Goal: Task Accomplishment & Management: Manage account settings

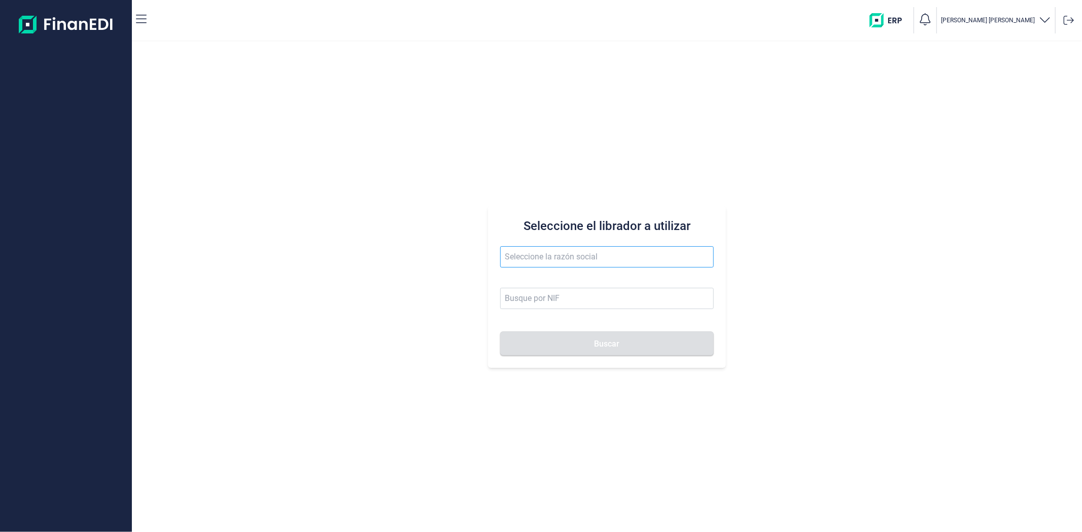
drag, startPoint x: 549, startPoint y: 256, endPoint x: 543, endPoint y: 258, distance: 5.8
click at [548, 255] on input "text" at bounding box center [606, 256] width 213 height 21
click at [556, 282] on li "TRANSPORTES BITUMINOSOS FERALSA SL" at bounding box center [606, 282] width 213 height 20
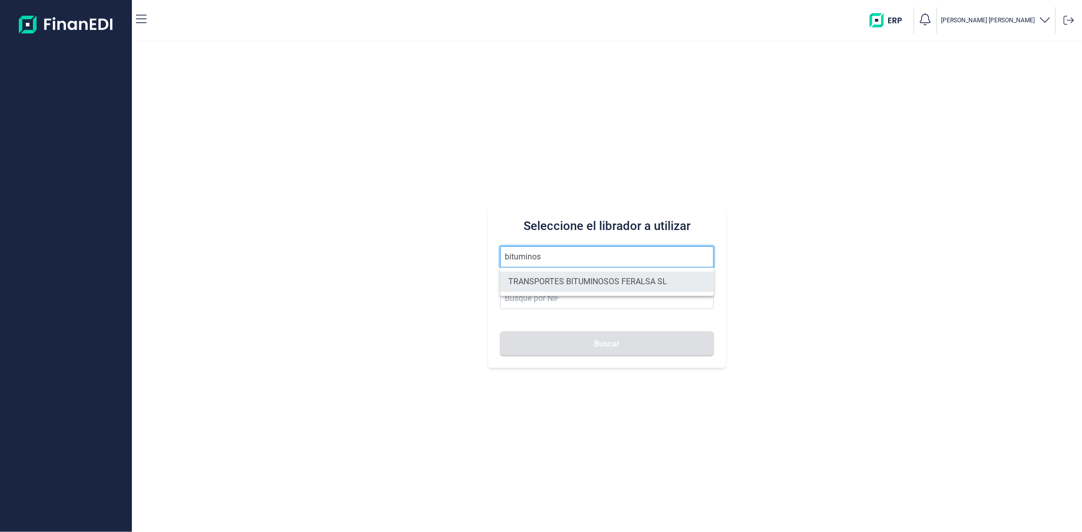
type input "TRANSPORTES BITUMINOSOS FERALSA SL"
type input "B33100736"
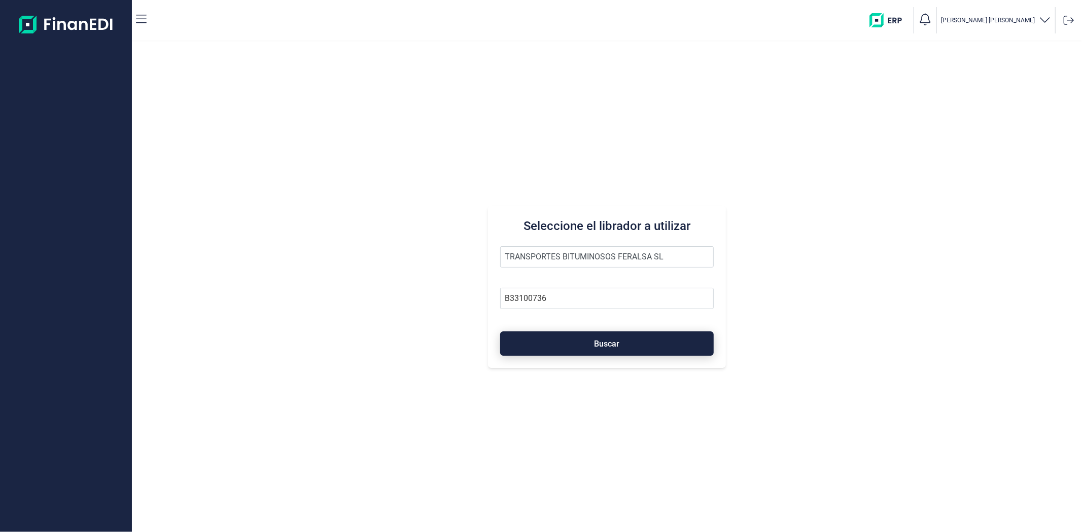
click at [558, 343] on button "Buscar" at bounding box center [606, 344] width 213 height 24
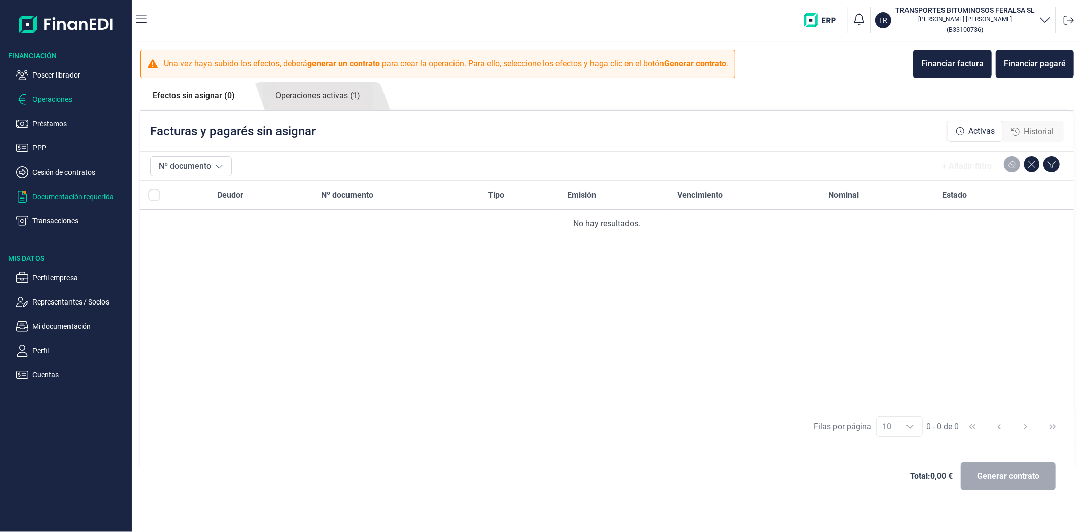
click at [57, 195] on p "Documentación requerida" at bounding box center [79, 197] width 95 height 12
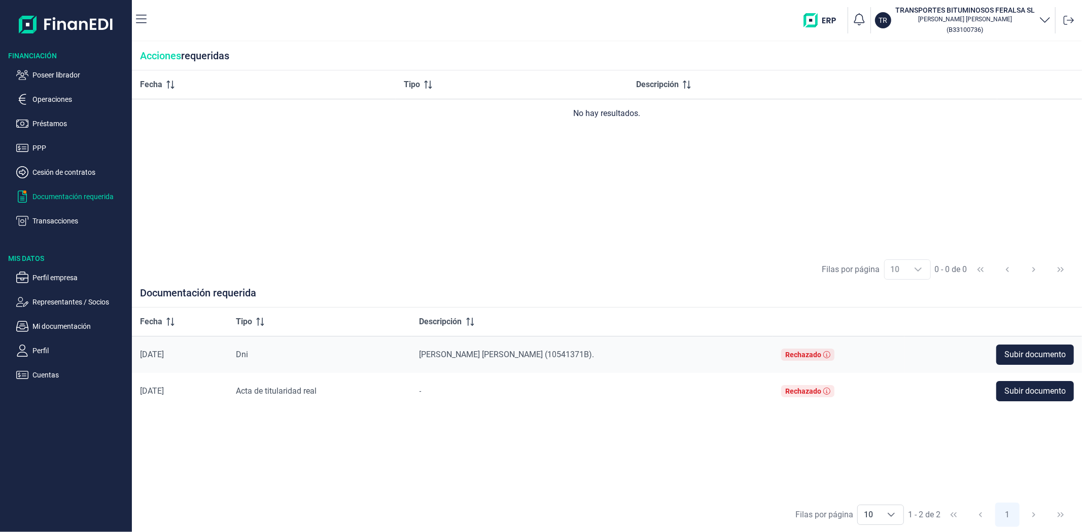
click at [308, 246] on div "Fecha Tipo Descripción No hay resultados." at bounding box center [607, 161] width 950 height 182
click at [552, 453] on div "Fecha Tipo Descripción 01/09/2025 Dni JOSE ANTONIO GARCIA VAZQUEZ (10541371B). …" at bounding box center [607, 403] width 950 height 190
click at [417, 239] on div "Fecha Tipo Descripción No hay resultados." at bounding box center [607, 161] width 950 height 182
click at [73, 330] on p "Mi documentación" at bounding box center [79, 326] width 95 height 12
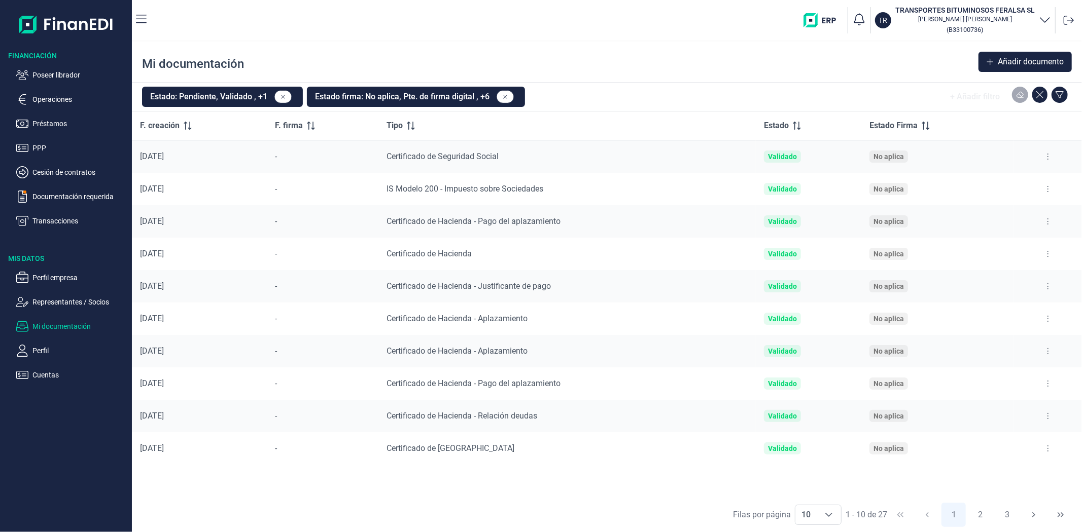
click at [744, 66] on div "Mi documentación Añadir documento" at bounding box center [607, 62] width 950 height 41
drag, startPoint x: 519, startPoint y: 54, endPoint x: 538, endPoint y: 58, distance: 19.7
click at [519, 54] on div "Mi documentación Añadir documento" at bounding box center [607, 62] width 950 height 41
click at [979, 516] on button "2" at bounding box center [980, 515] width 24 height 24
click at [960, 521] on button "1" at bounding box center [953, 515] width 24 height 24
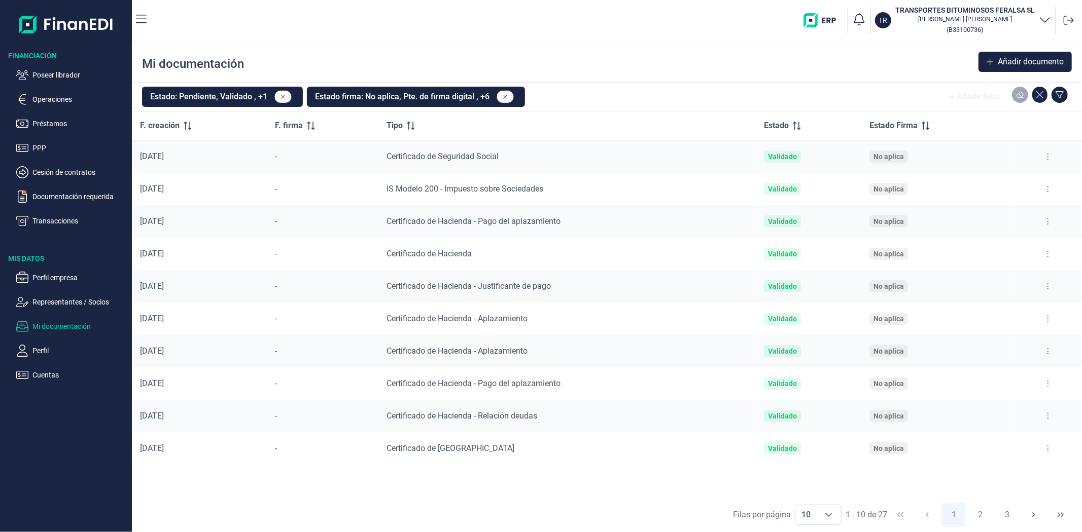
click at [636, 56] on div "Mi documentación Añadir documento" at bounding box center [607, 62] width 950 height 41
click at [579, 29] on div "TR TRANSPORTES BITUMINOSOS FERALSA SL Laura Martin Peña ( B33100736 )" at bounding box center [616, 20] width 923 height 32
click at [281, 39] on nav "TR TRANSPORTES BITUMINOSOS FERALSA SL Laura Martin Peña ( B33100736 )" at bounding box center [607, 20] width 950 height 41
click at [1046, 254] on button at bounding box center [1048, 254] width 18 height 16
click at [991, 281] on span "Ver documento" at bounding box center [985, 279] width 48 height 10
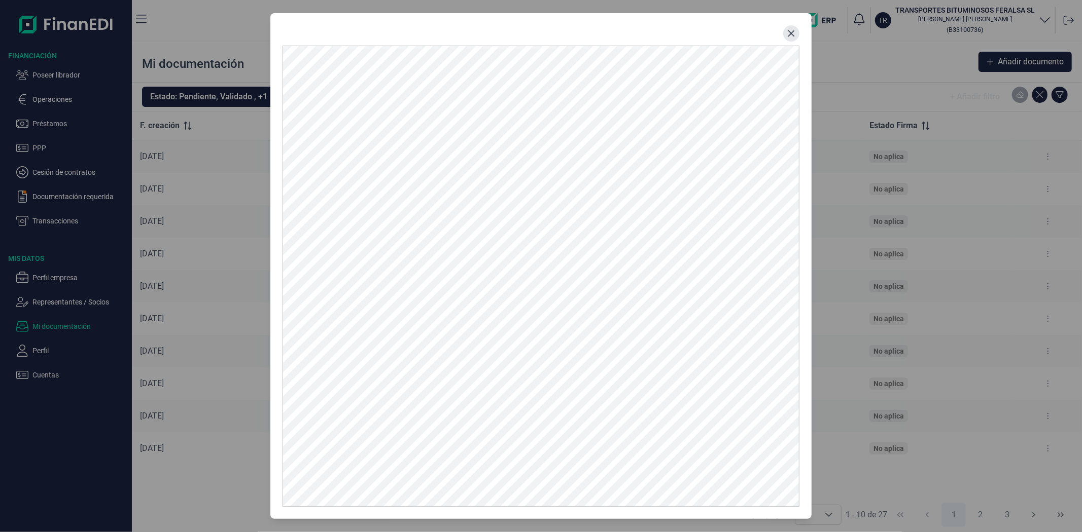
click at [788, 31] on icon "Close" at bounding box center [791, 33] width 7 height 7
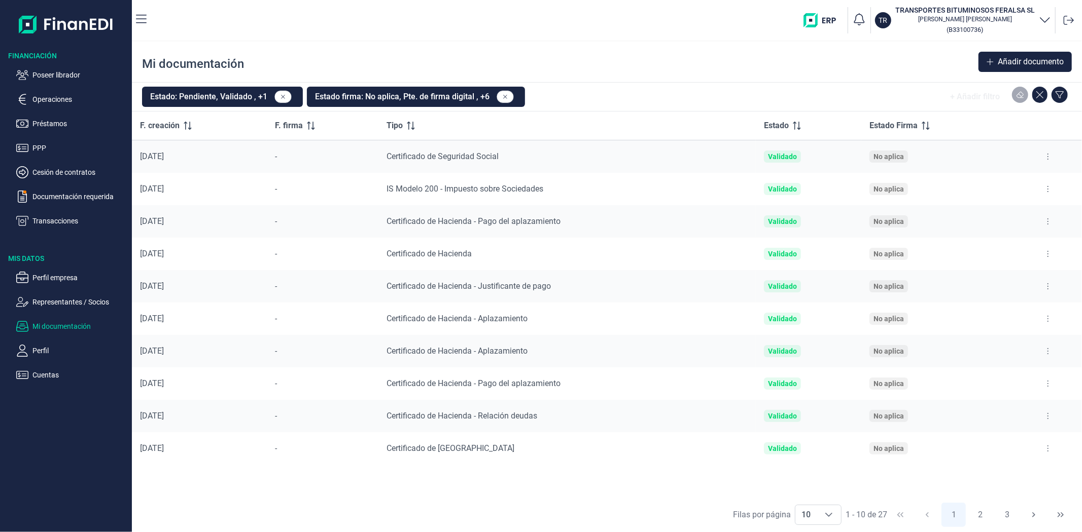
click at [1045, 254] on button at bounding box center [1048, 254] width 18 height 16
click at [973, 293] on span "Reenviar estado documento" at bounding box center [1004, 298] width 88 height 10
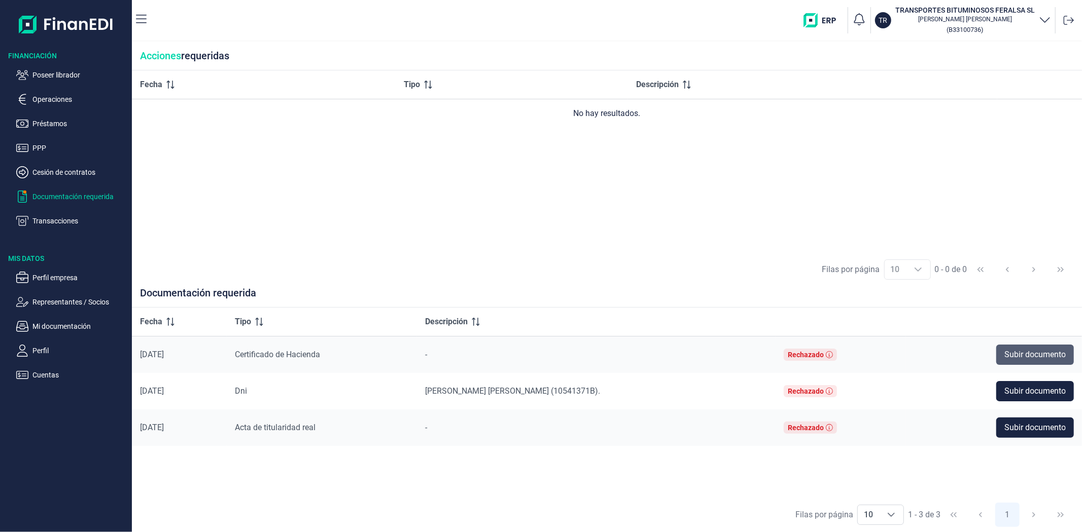
click at [1032, 351] on span "Subir documento" at bounding box center [1034, 355] width 61 height 12
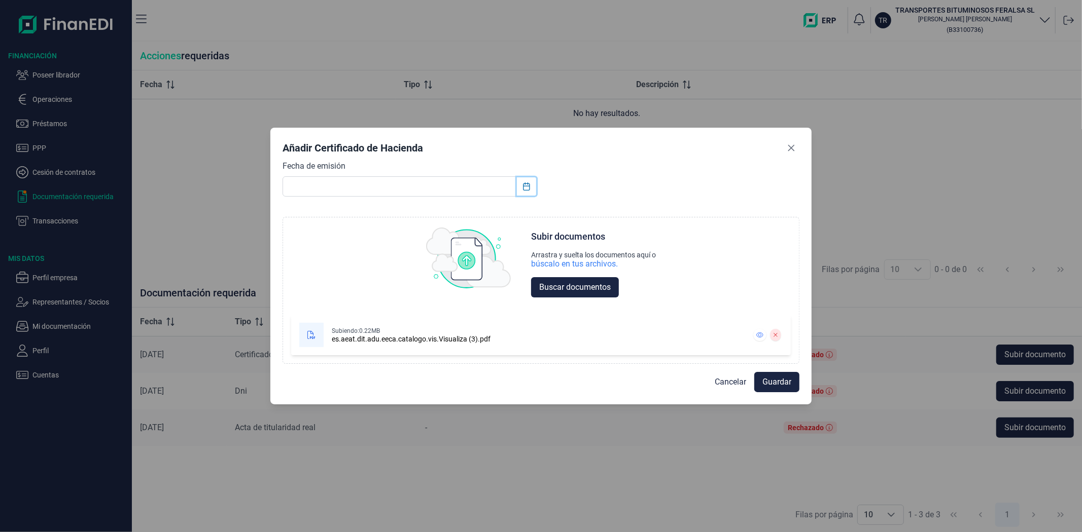
click at [522, 186] on icon "Choose Date" at bounding box center [526, 187] width 8 height 8
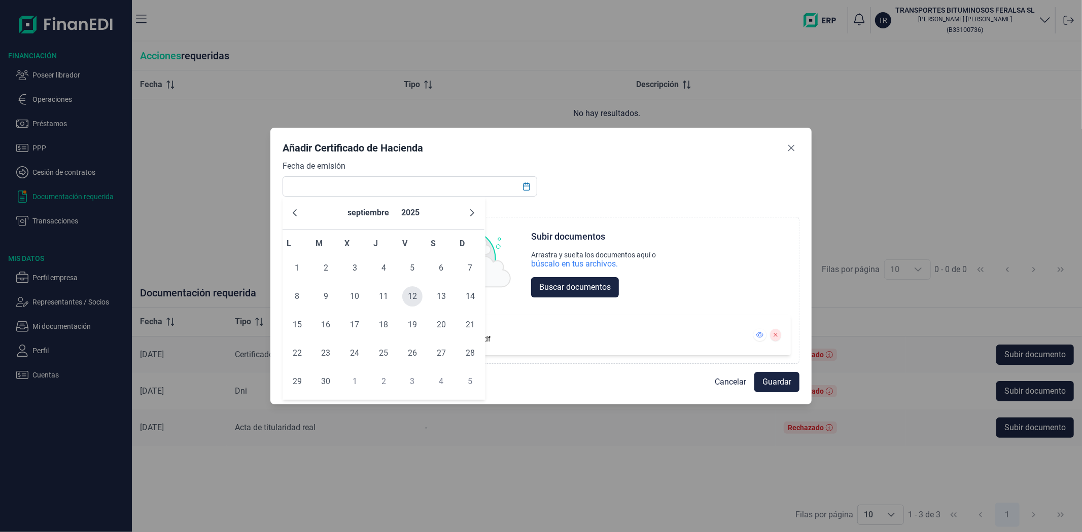
click at [411, 298] on span "12" at bounding box center [412, 297] width 20 height 20
type input "12/09/2025"
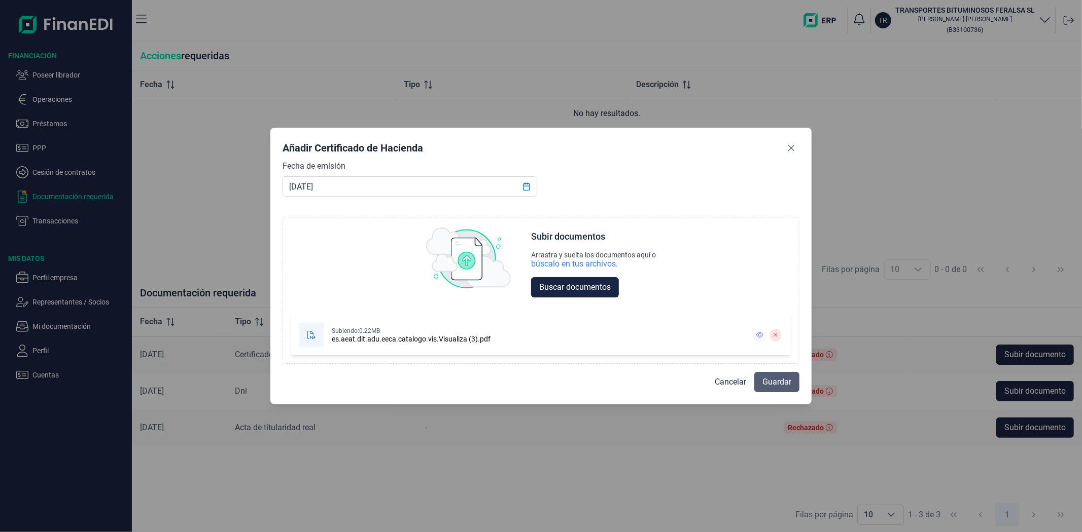
click at [759, 377] on button "Guardar" at bounding box center [776, 382] width 45 height 20
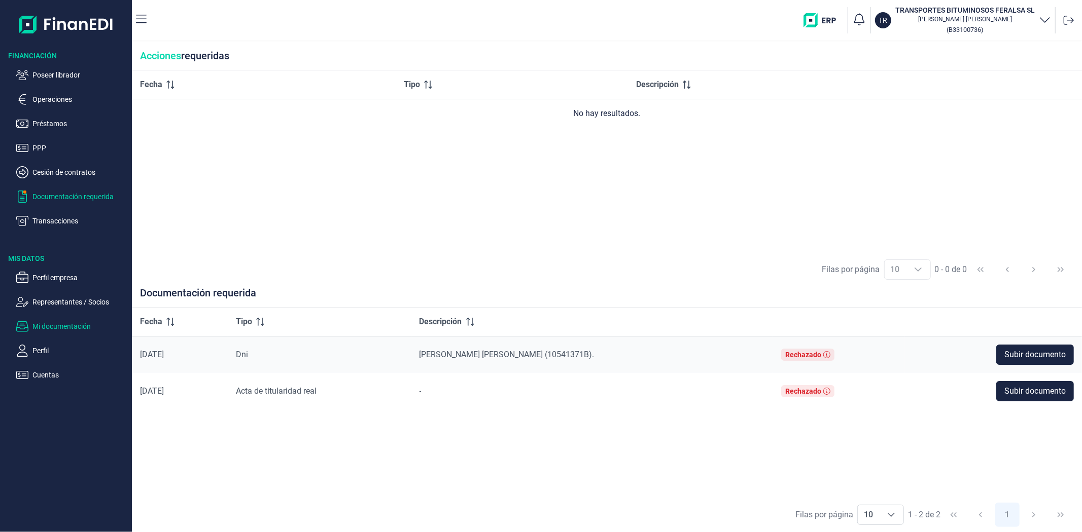
click at [68, 328] on p "Mi documentación" at bounding box center [79, 326] width 95 height 12
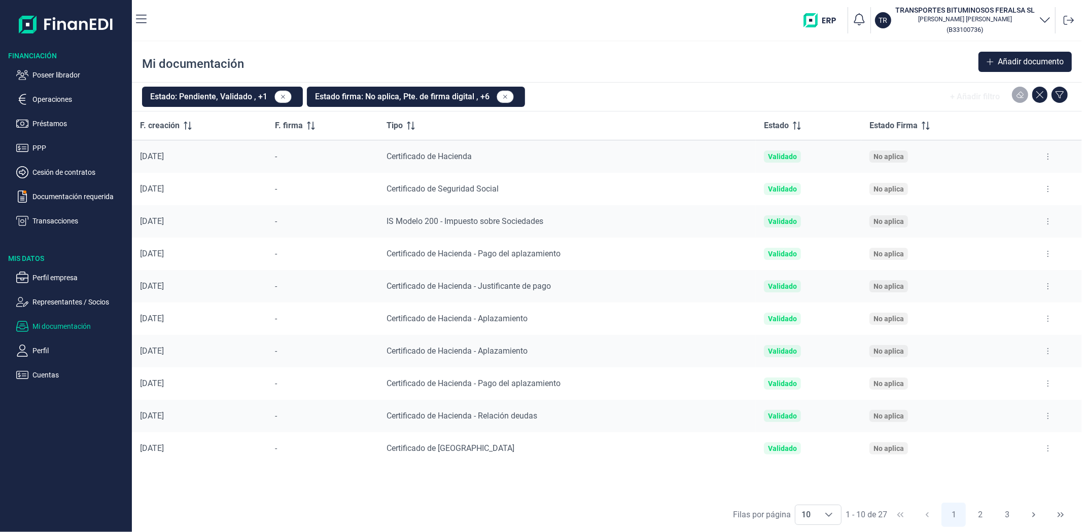
click at [67, 328] on p "Mi documentación" at bounding box center [79, 326] width 95 height 12
click at [1052, 251] on button at bounding box center [1048, 254] width 18 height 16
click at [987, 279] on span "Ver documento" at bounding box center [985, 279] width 48 height 10
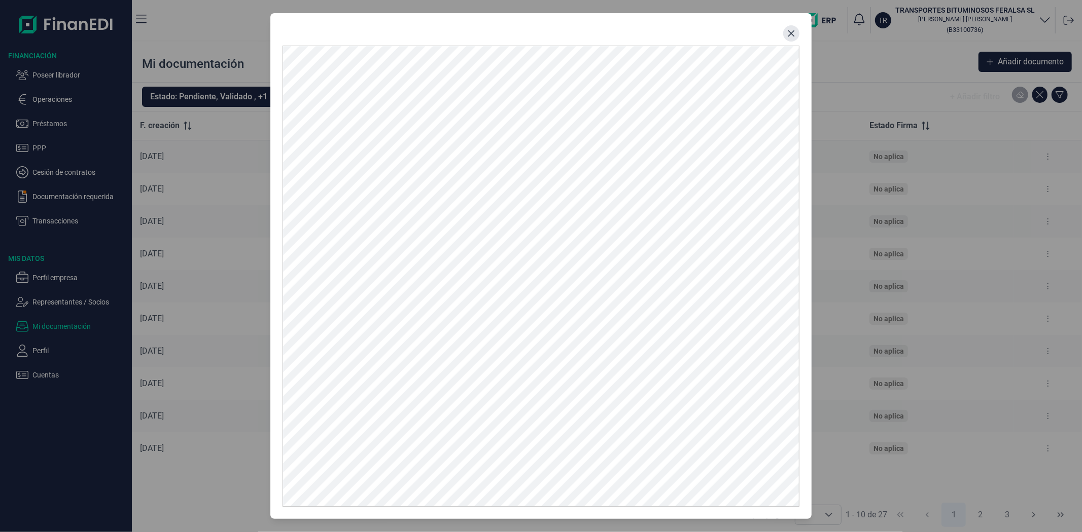
click at [792, 29] on icon "Close" at bounding box center [791, 33] width 8 height 8
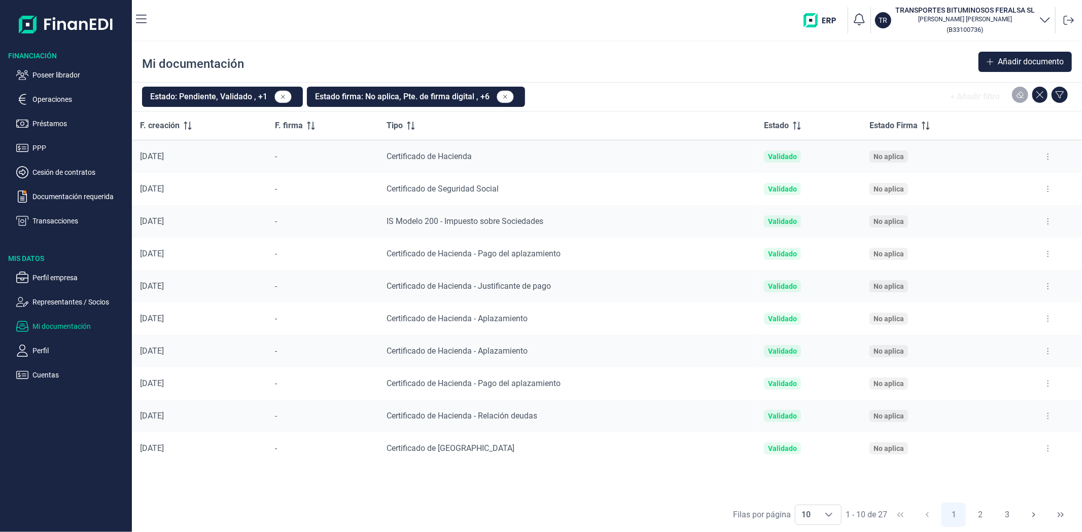
click at [1055, 317] on button at bounding box center [1048, 319] width 18 height 16
click at [1041, 344] on li "Ver documento" at bounding box center [999, 344] width 116 height 18
click at [997, 342] on span "Ver documento" at bounding box center [985, 344] width 48 height 10
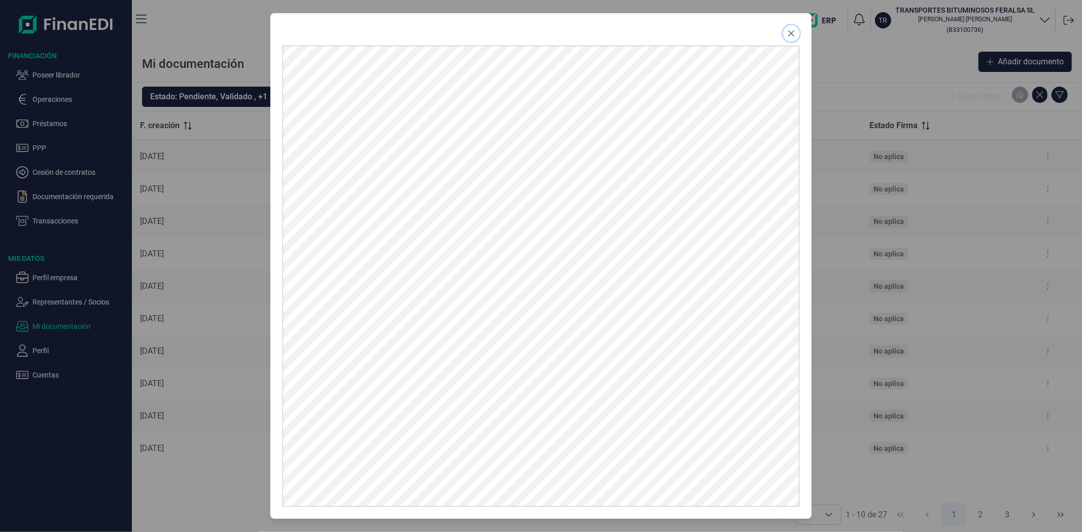
click at [791, 29] on icon "Close" at bounding box center [791, 33] width 8 height 8
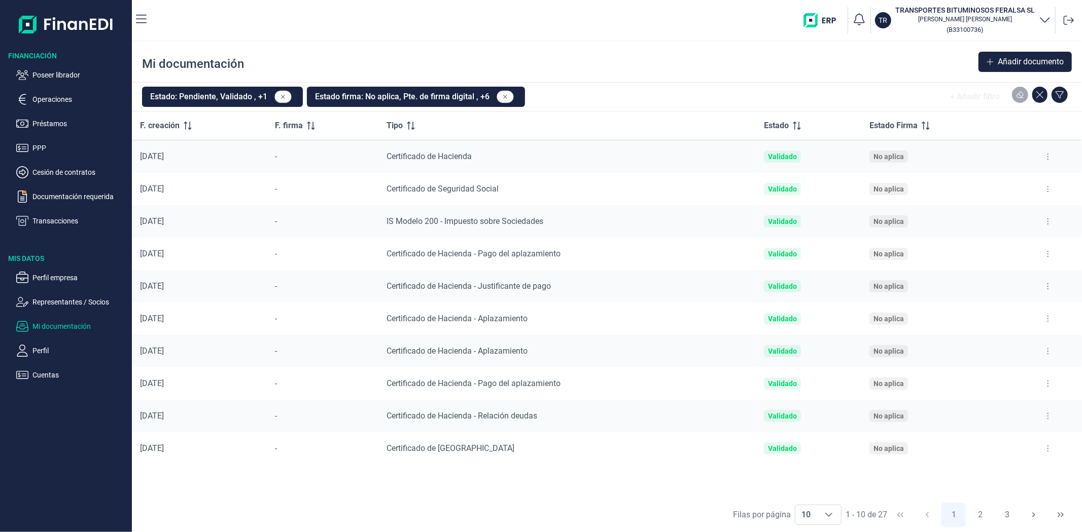
click at [1046, 316] on button at bounding box center [1048, 319] width 18 height 16
click at [1006, 376] on span "Eliminar documento" at bounding box center [990, 381] width 63 height 10
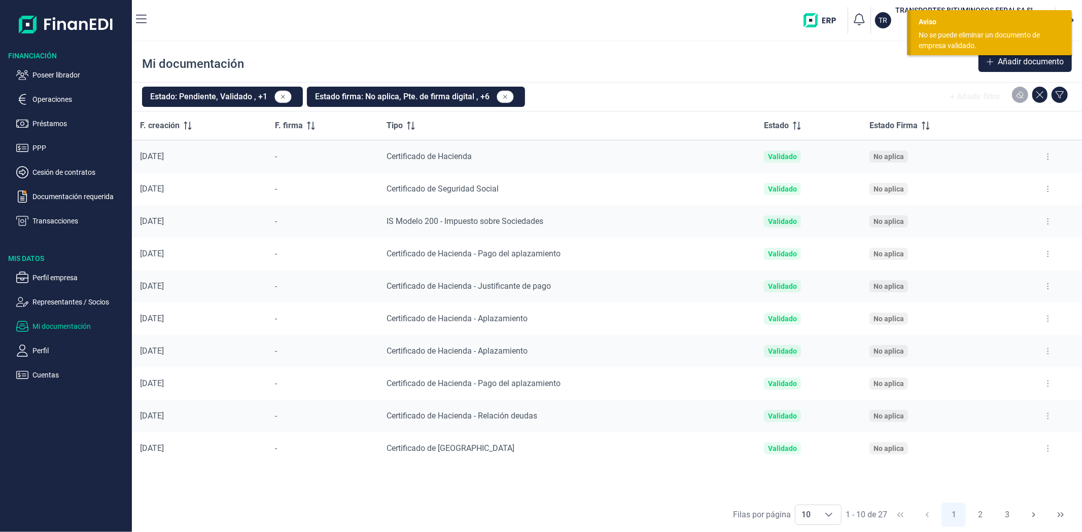
click at [1048, 313] on button at bounding box center [1048, 319] width 18 height 16
click at [1026, 363] on span "Reenviar estado documento" at bounding box center [1004, 363] width 88 height 10
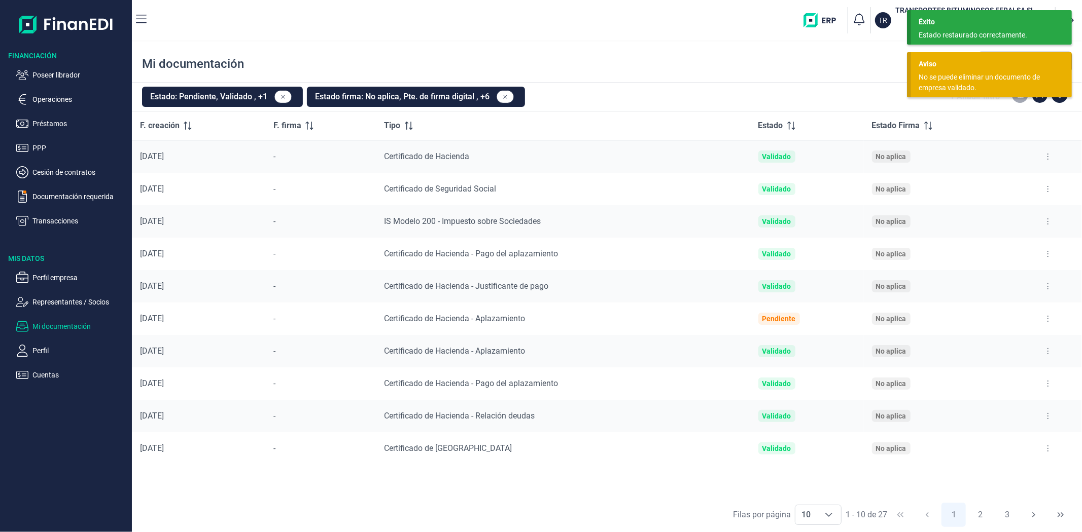
click at [1059, 348] on div at bounding box center [1048, 351] width 52 height 16
click at [1051, 350] on button at bounding box center [1048, 351] width 18 height 16
click at [1020, 398] on span "Reenviar estado documento" at bounding box center [1004, 395] width 88 height 10
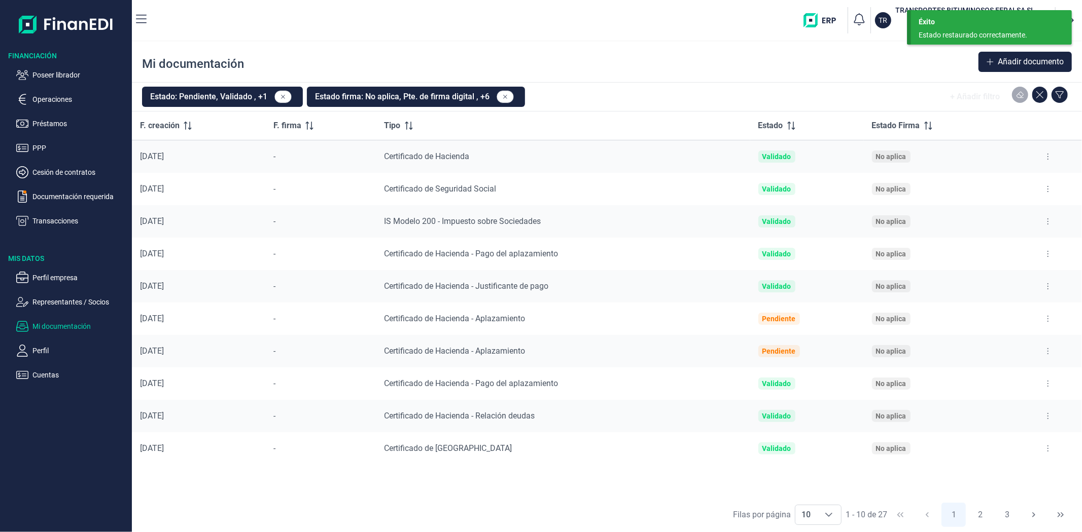
click at [1047, 251] on icon at bounding box center [1047, 254] width 1 height 6
click at [1032, 277] on li "Ver documento" at bounding box center [999, 279] width 116 height 18
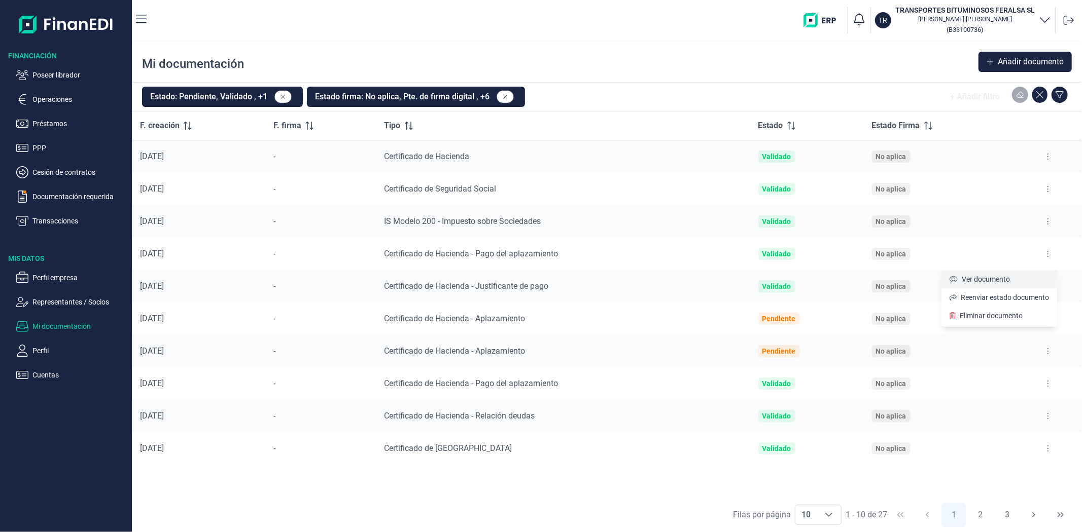
click at [1001, 274] on span "Ver documento" at bounding box center [985, 279] width 48 height 10
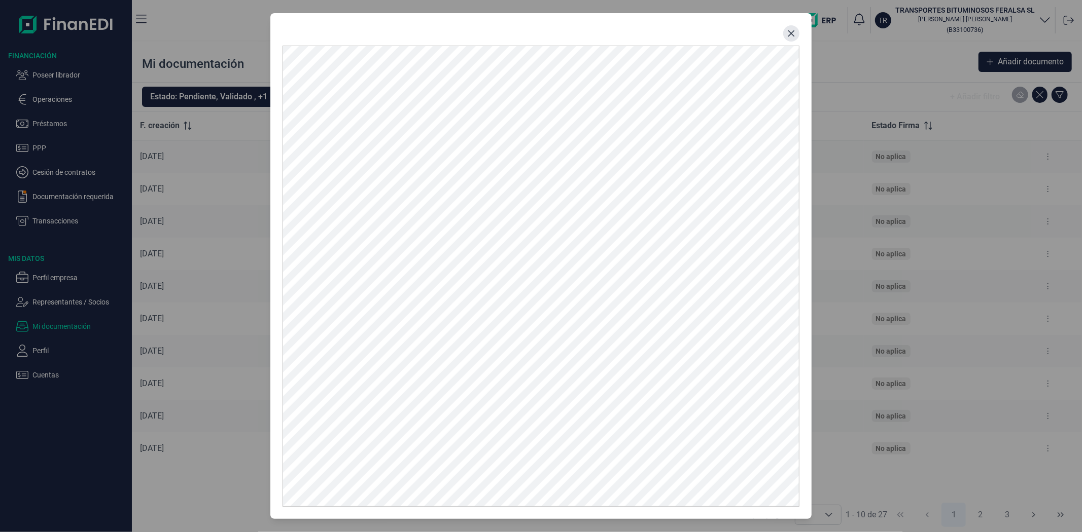
click at [787, 31] on icon "Close" at bounding box center [791, 33] width 8 height 8
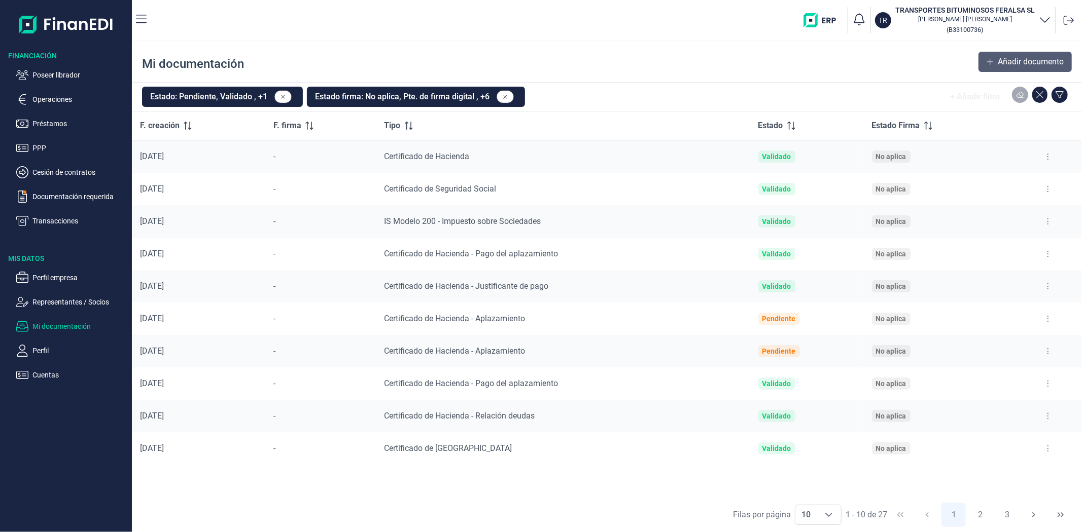
click at [1010, 66] on span "Añadir documento" at bounding box center [1030, 62] width 66 height 12
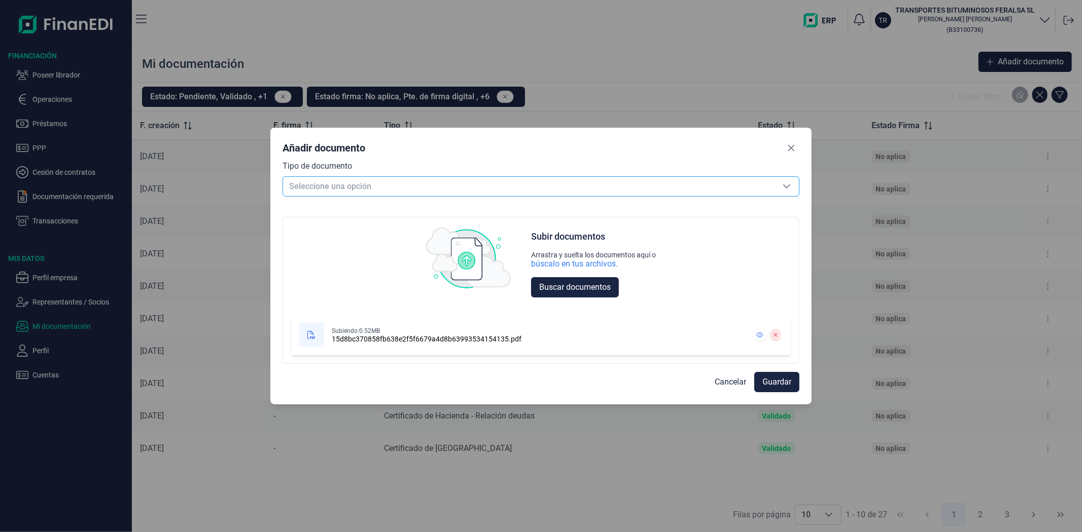
click at [338, 188] on span "Seleccione una opción" at bounding box center [528, 186] width 491 height 19
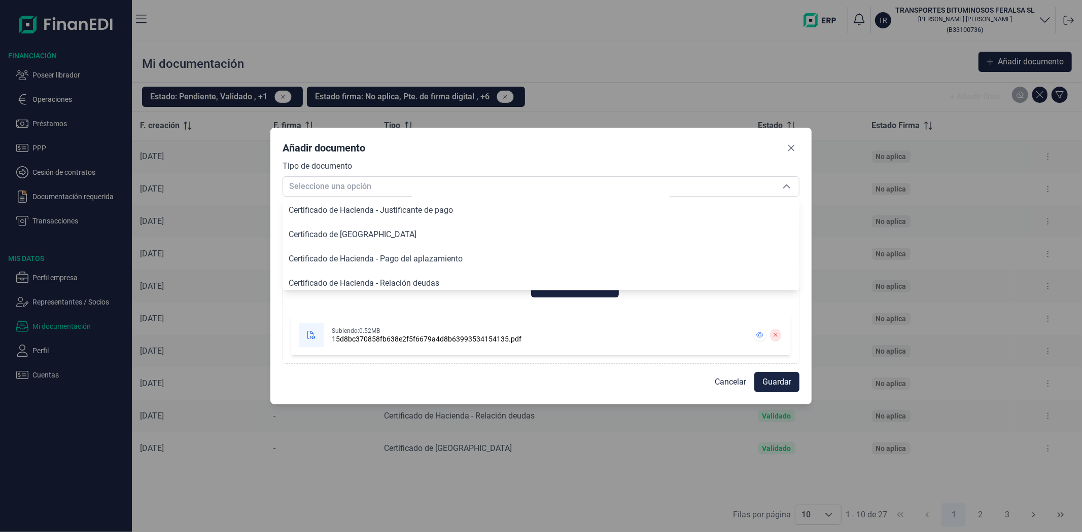
scroll to position [113, 0]
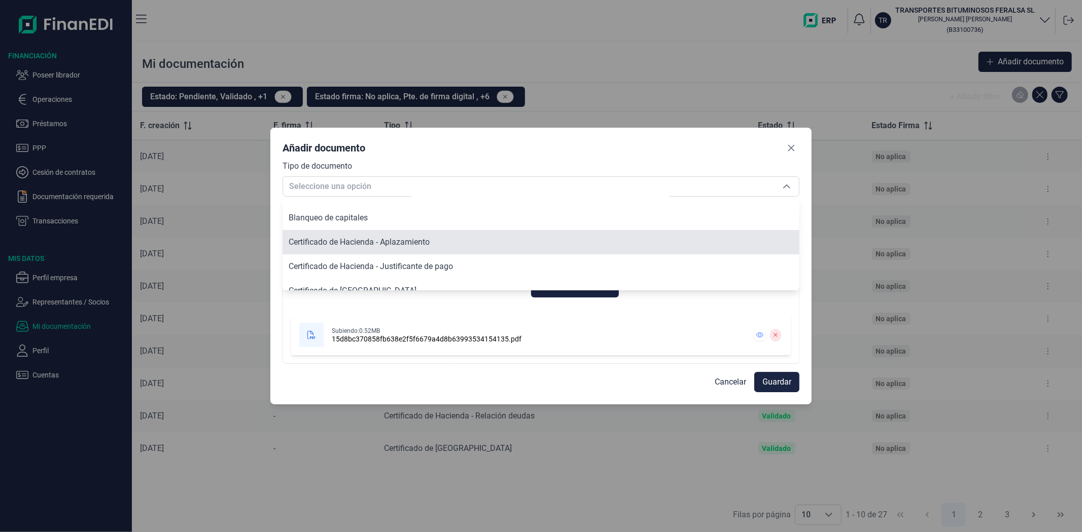
click at [366, 237] on span "Certificado de Hacienda - Aplazamiento" at bounding box center [359, 242] width 141 height 10
type input "Certificado de Hacienda - Aplazamiento"
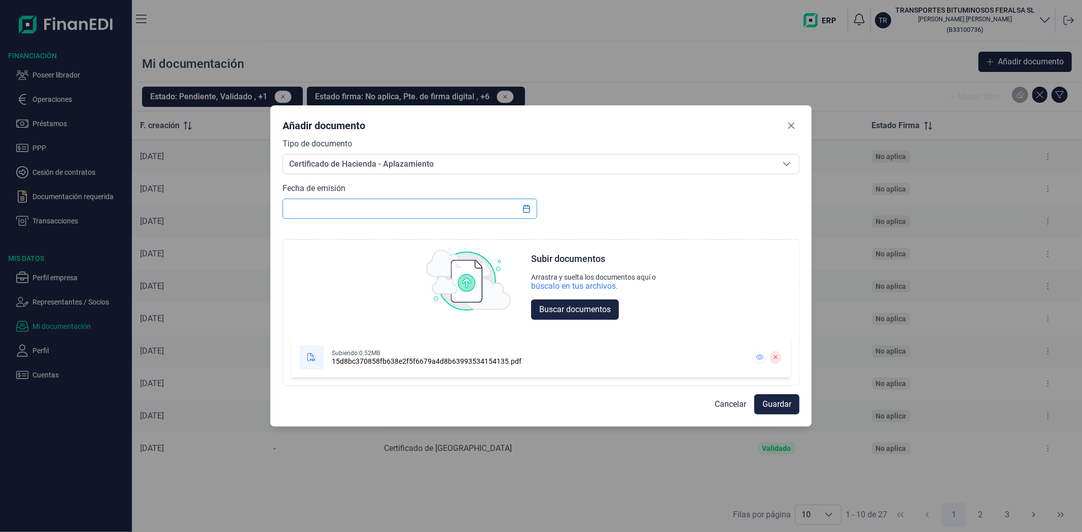
click at [446, 210] on input "text" at bounding box center [409, 209] width 254 height 20
type input "[DATE]"
click at [769, 407] on span "Guardar" at bounding box center [776, 405] width 29 height 12
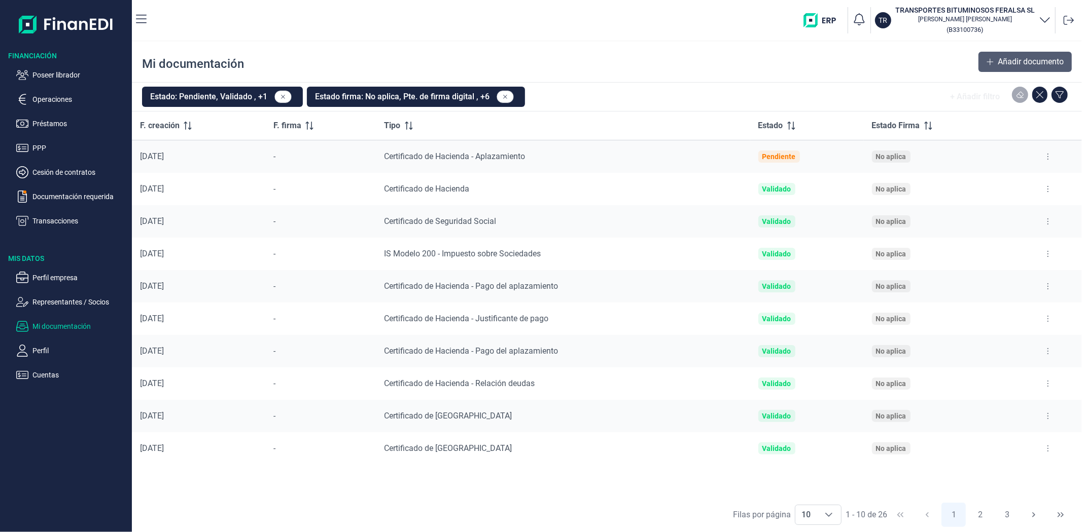
click at [997, 60] on span "Añadir documento" at bounding box center [1030, 62] width 66 height 12
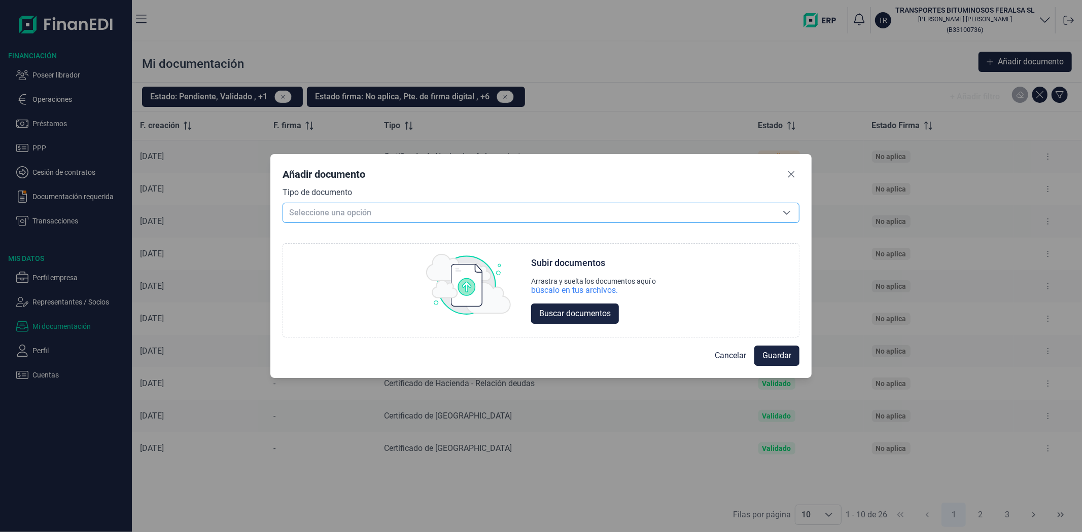
click at [687, 210] on span "Seleccione una opción" at bounding box center [528, 212] width 491 height 19
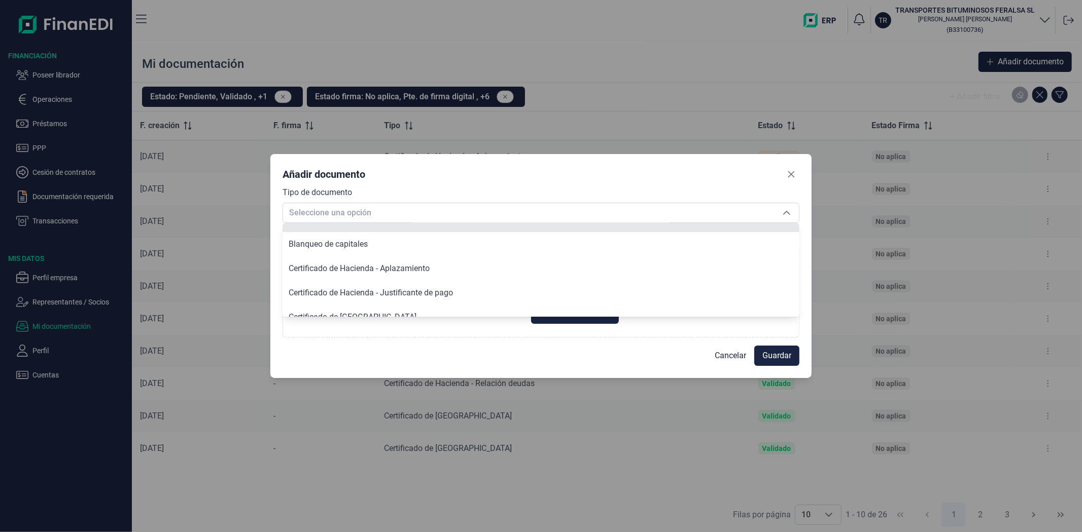
scroll to position [169, 0]
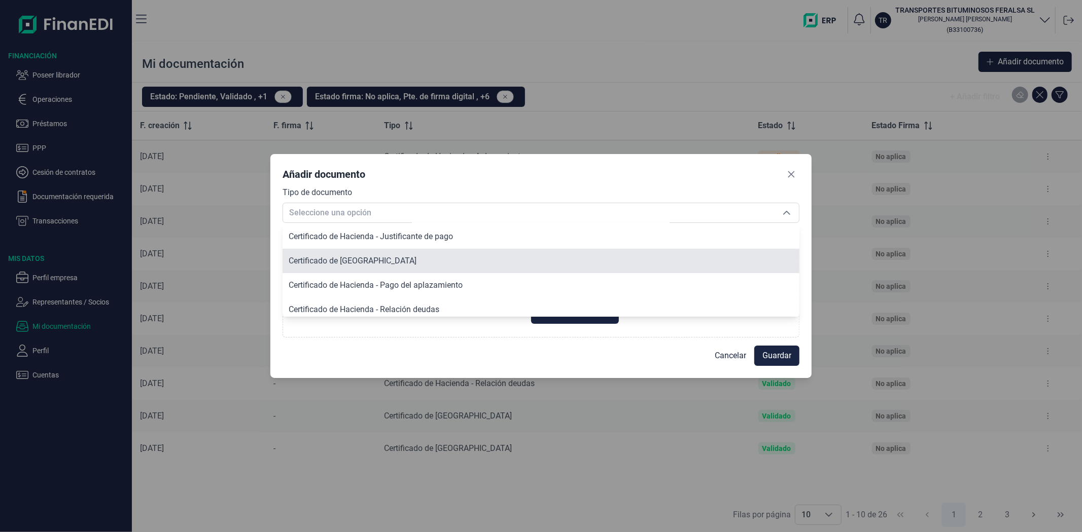
click at [367, 265] on span "Certificado de [GEOGRAPHIC_DATA]" at bounding box center [353, 261] width 128 height 10
type input "Certificado de [GEOGRAPHIC_DATA]"
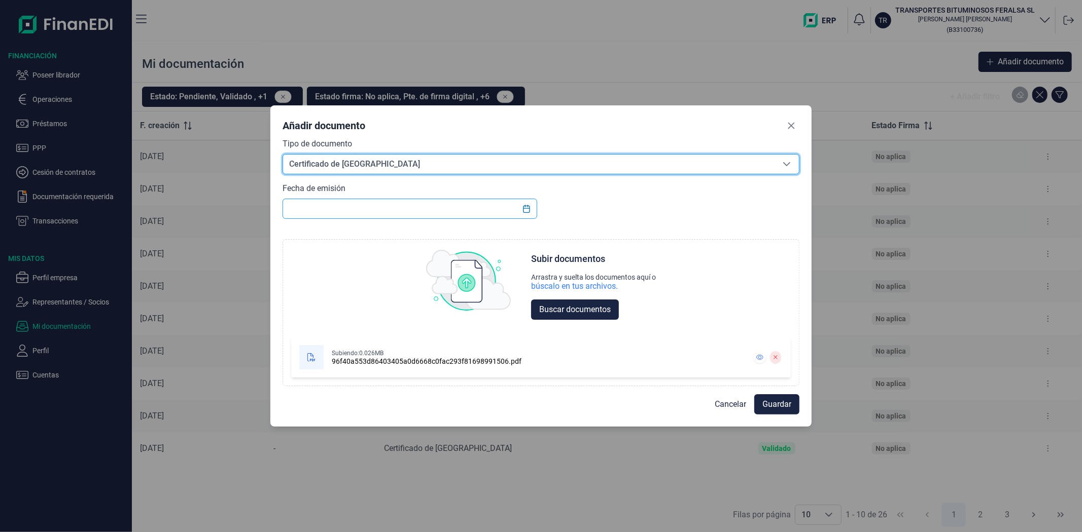
click at [319, 206] on input "text" at bounding box center [409, 209] width 254 height 20
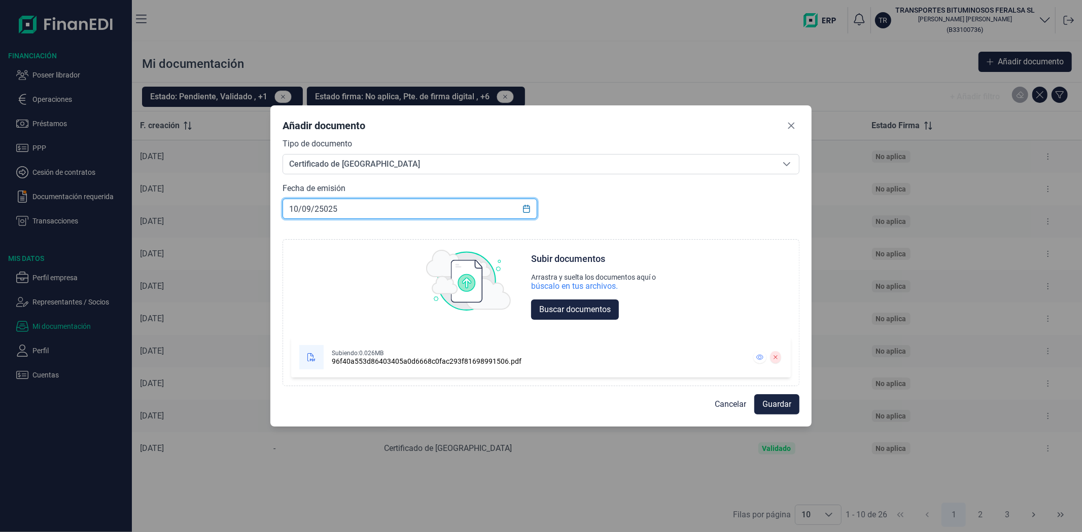
click at [317, 210] on input "10/09/25025" at bounding box center [409, 209] width 254 height 20
click at [323, 209] on input "10/09/25025" at bounding box center [409, 209] width 254 height 20
type input "[DATE]"
click at [771, 403] on span "Guardar" at bounding box center [776, 405] width 29 height 12
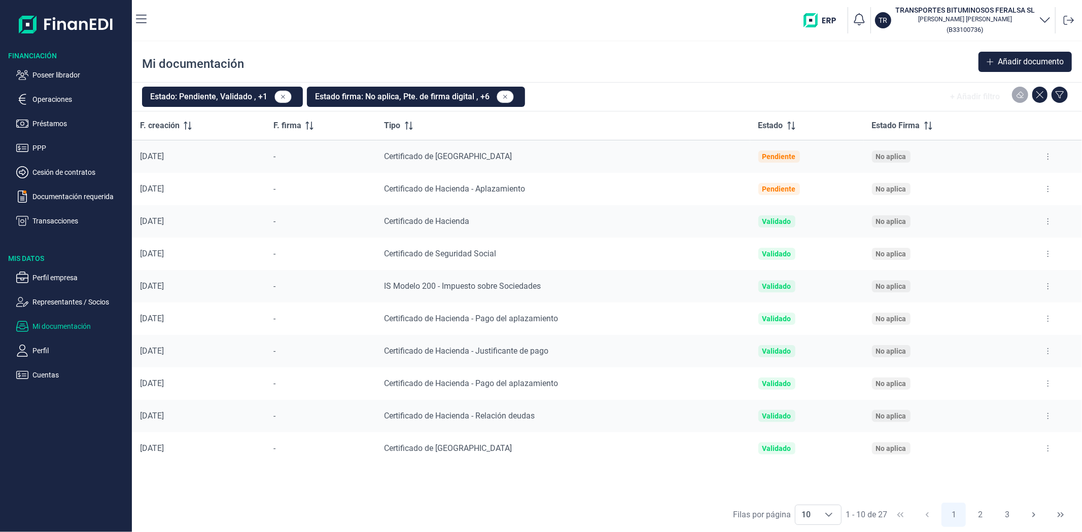
click at [1052, 415] on button at bounding box center [1048, 416] width 18 height 16
click at [1037, 455] on span "Reenviar estado documento" at bounding box center [1004, 460] width 88 height 10
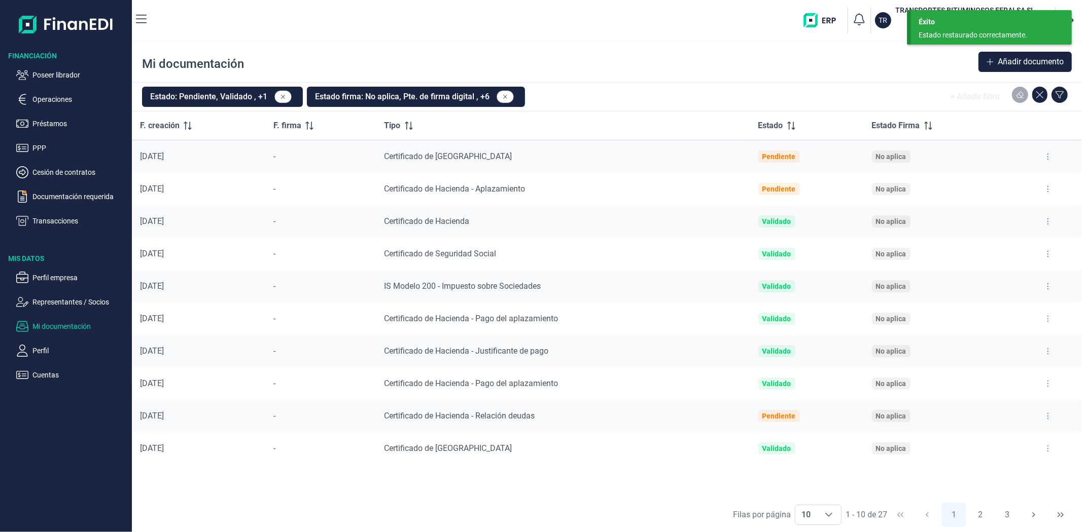
click at [1046, 449] on button at bounding box center [1048, 449] width 18 height 16
click at [1037, 492] on span "Reenviar estado documento" at bounding box center [1004, 492] width 88 height 10
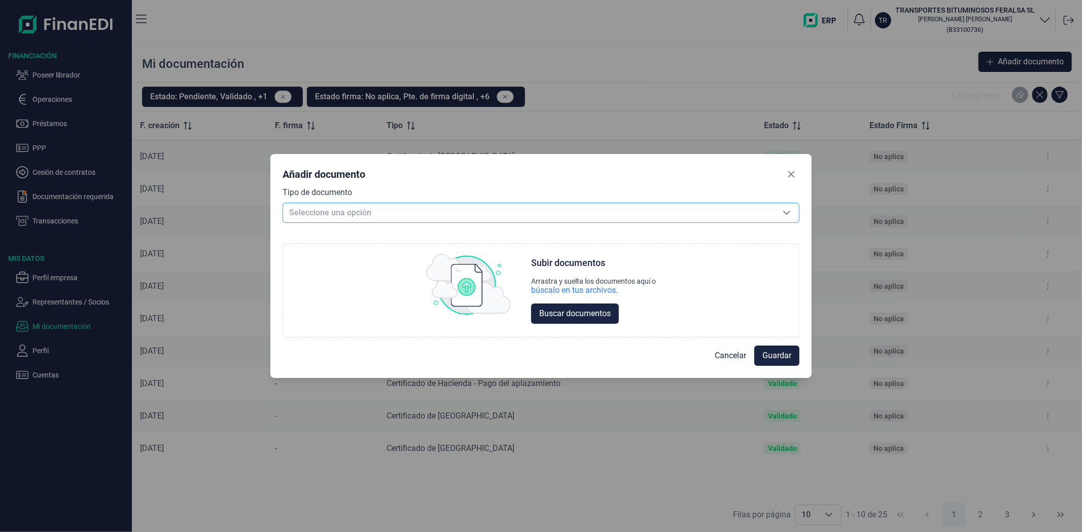
click at [338, 208] on span "Seleccione una opción" at bounding box center [528, 212] width 491 height 19
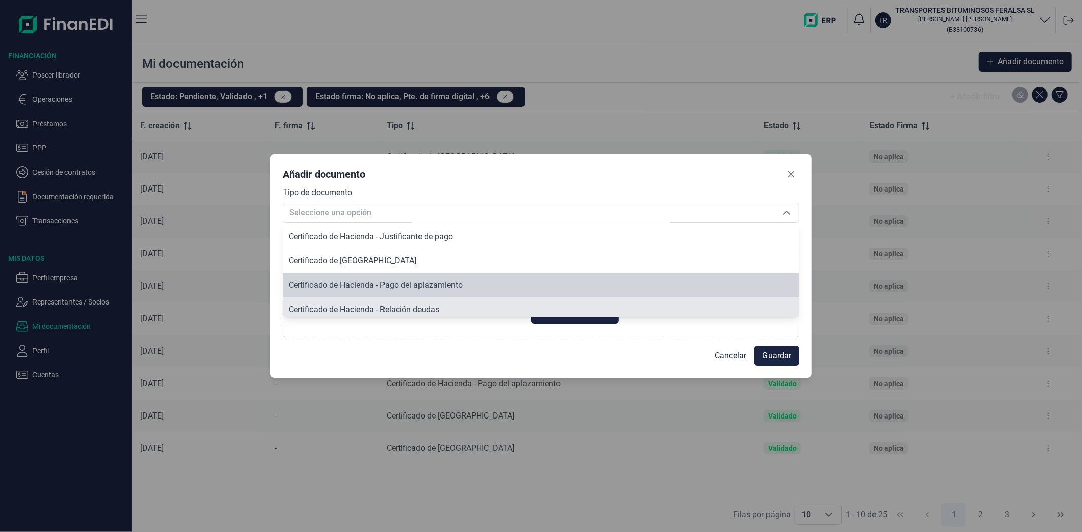
scroll to position [174, 0]
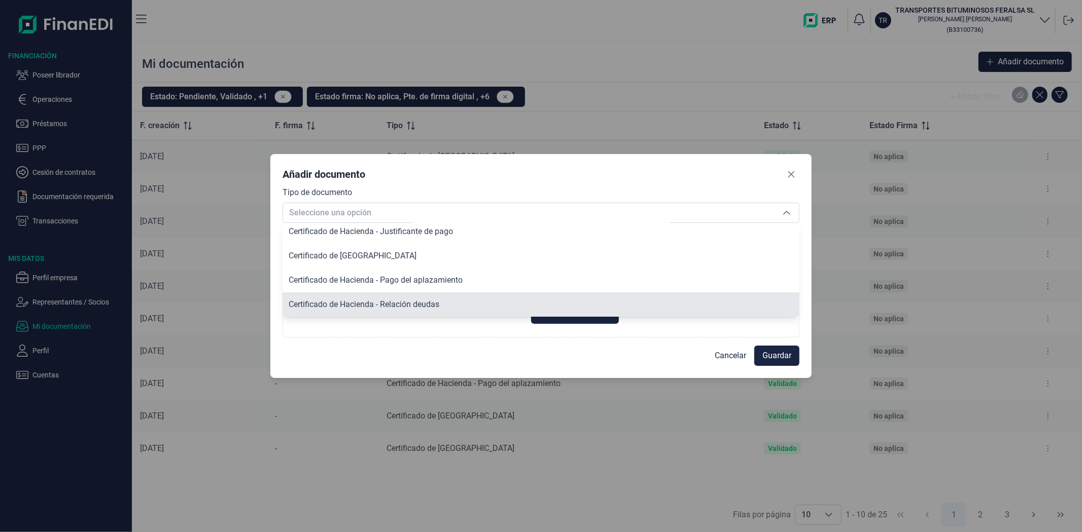
click at [375, 306] on span "Certificado de Hacienda - Relación deudas" at bounding box center [364, 305] width 151 height 10
type input "Certificado de Hacienda - Relación deudas"
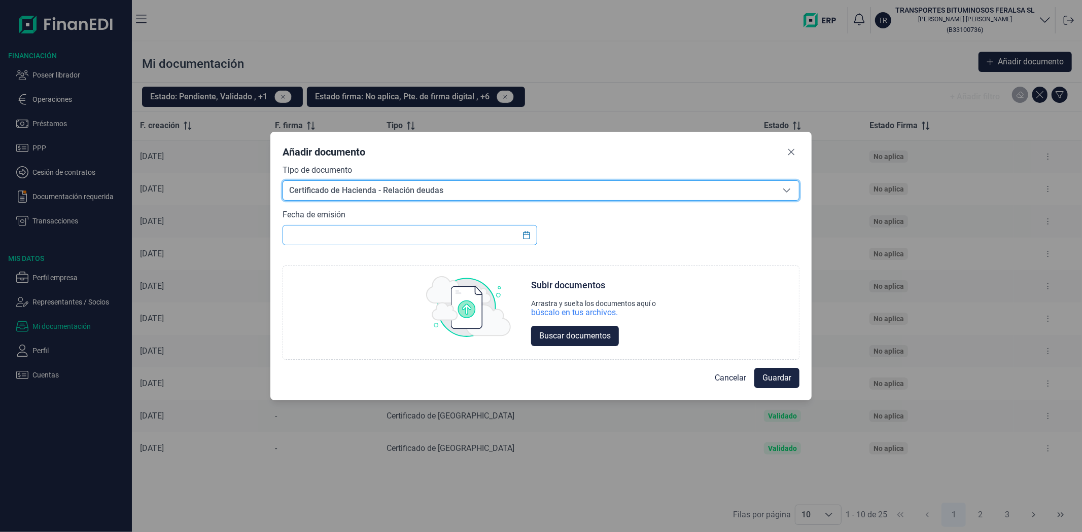
click at [328, 240] on input "text" at bounding box center [409, 235] width 254 height 20
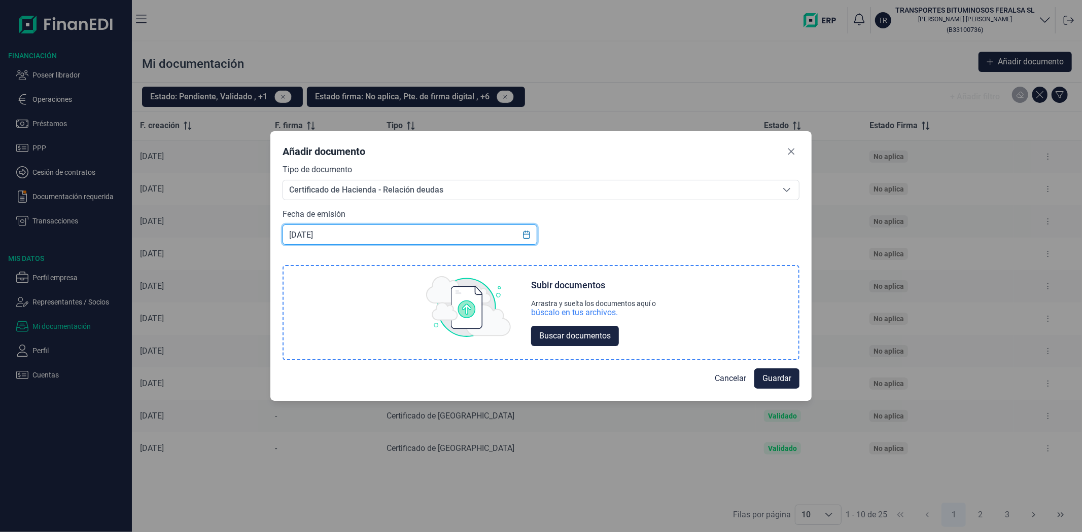
type input "12/09/2025"
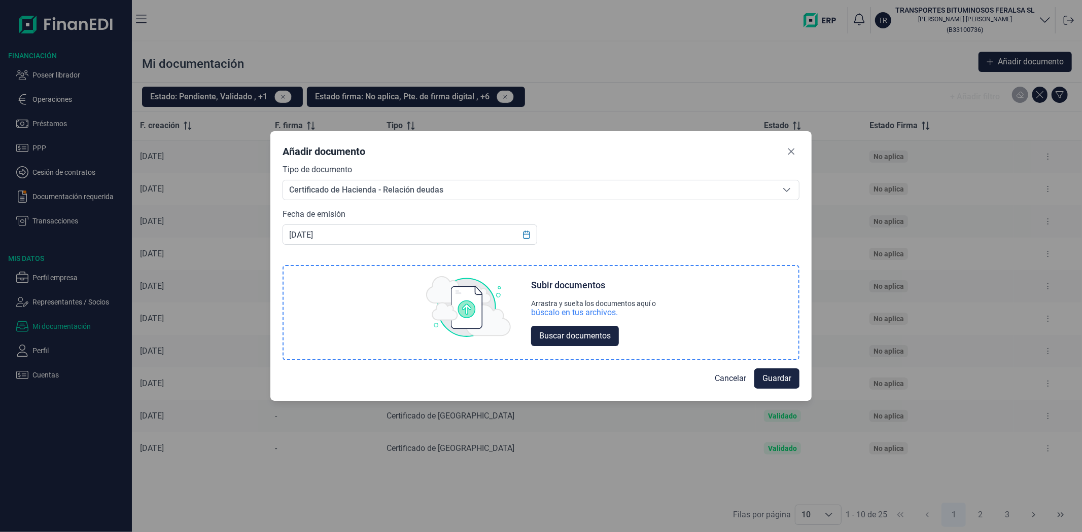
click at [594, 310] on div "búscalo en tus archivos." at bounding box center [574, 313] width 87 height 10
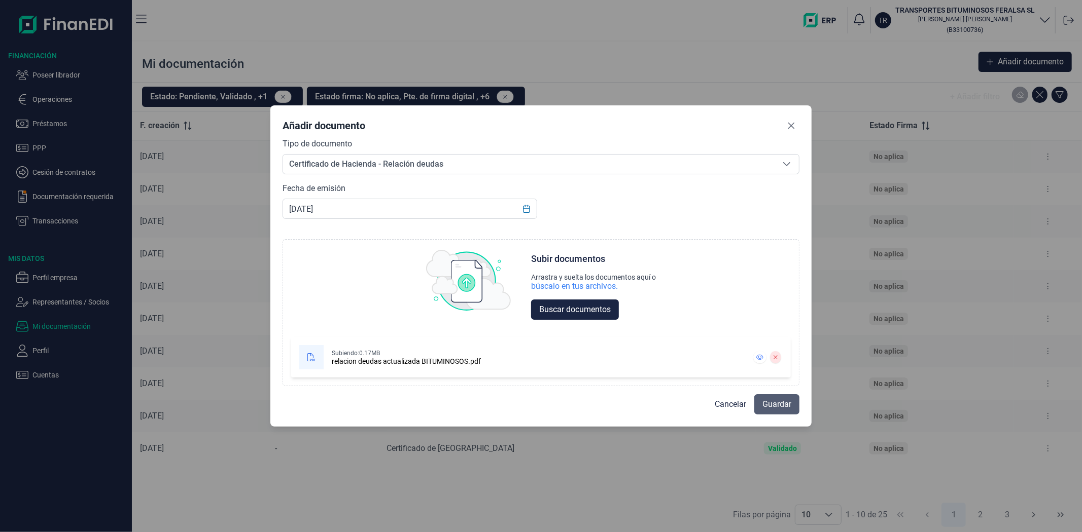
click at [771, 403] on span "Guardar" at bounding box center [776, 405] width 29 height 12
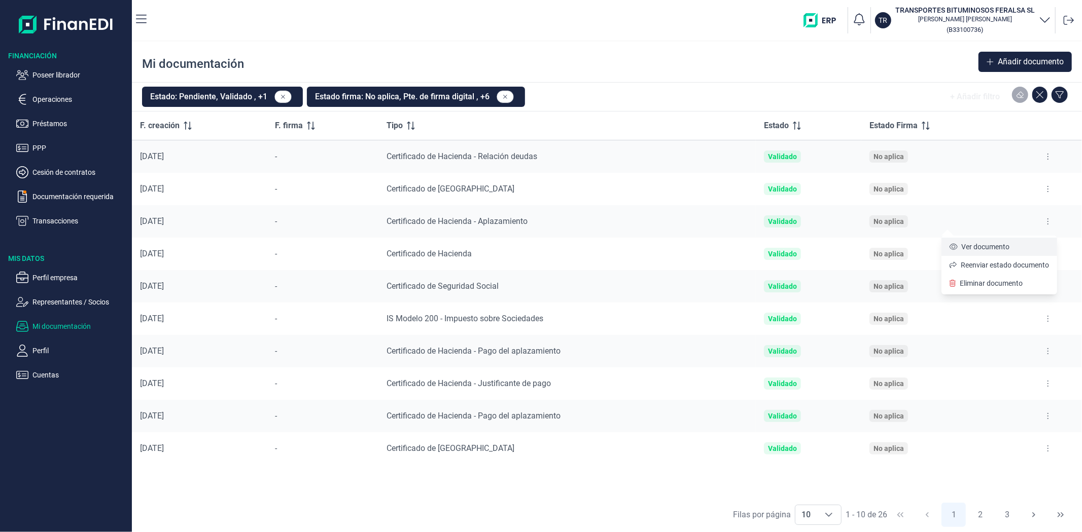
click at [978, 243] on span "Ver documento" at bounding box center [985, 247] width 48 height 10
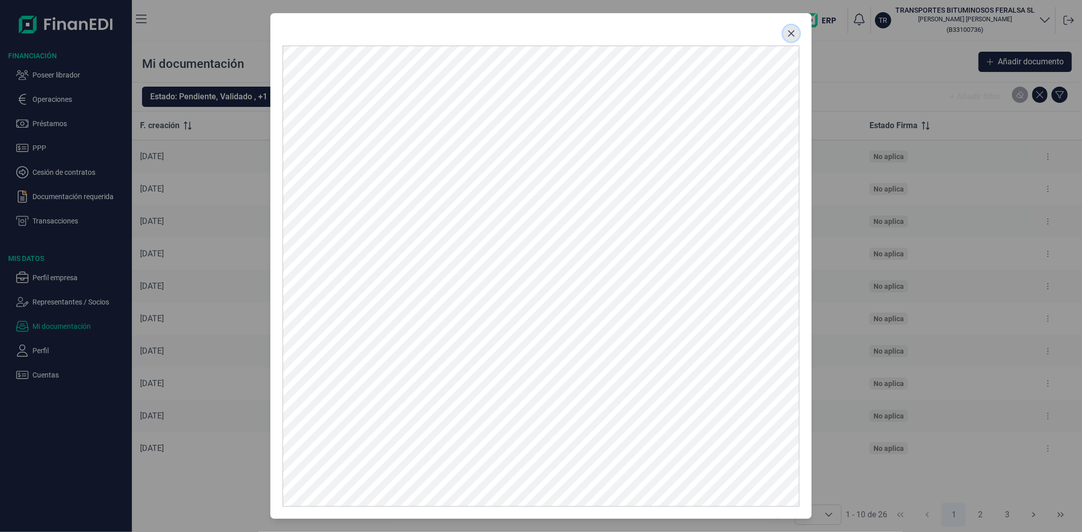
click at [797, 31] on button "Close" at bounding box center [791, 33] width 16 height 16
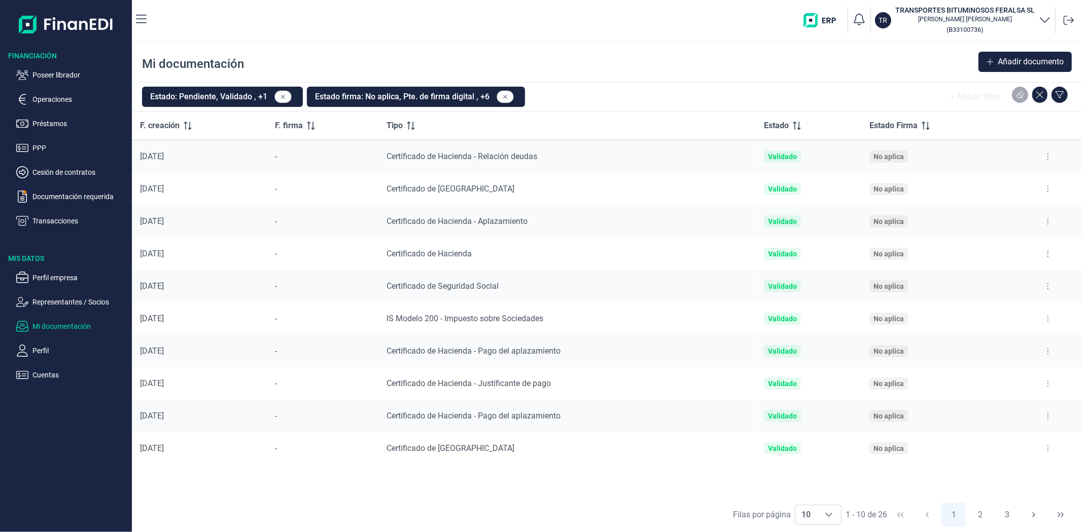
click at [530, 399] on td "Certificado de Hacienda - Justificante de pago" at bounding box center [566, 384] width 377 height 32
click at [1049, 381] on button at bounding box center [1048, 384] width 18 height 16
click at [1001, 406] on span "Ver documento" at bounding box center [985, 409] width 48 height 10
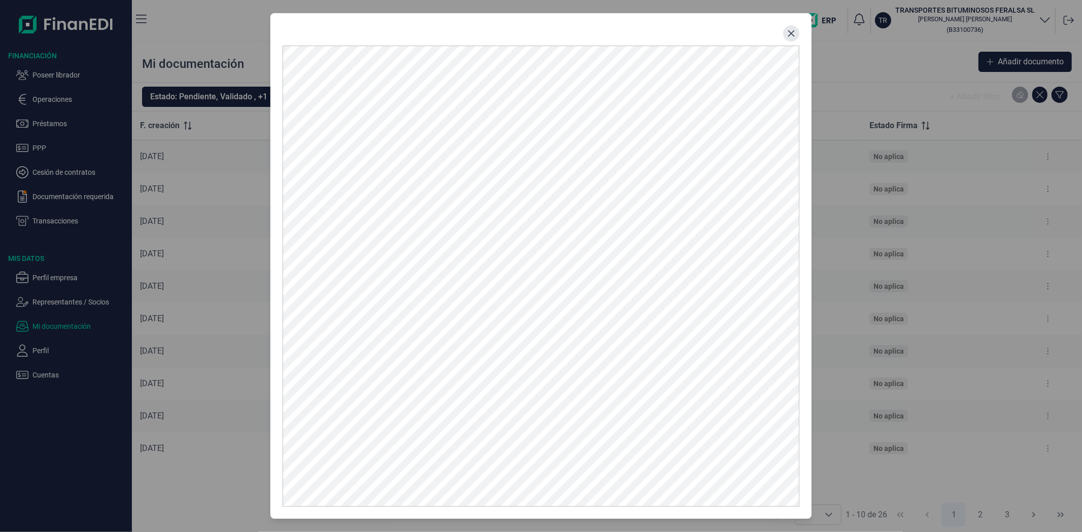
click at [783, 34] on button "Close" at bounding box center [791, 33] width 16 height 16
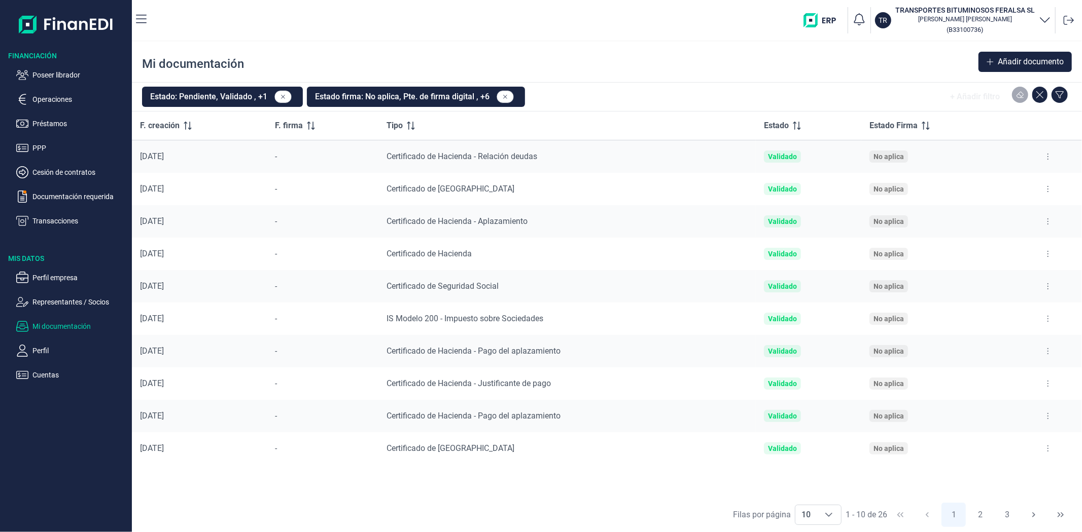
click at [1049, 186] on button at bounding box center [1048, 189] width 18 height 16
click at [1017, 211] on li "Ver documento" at bounding box center [999, 214] width 116 height 18
click at [985, 210] on span "Ver documento" at bounding box center [985, 214] width 48 height 10
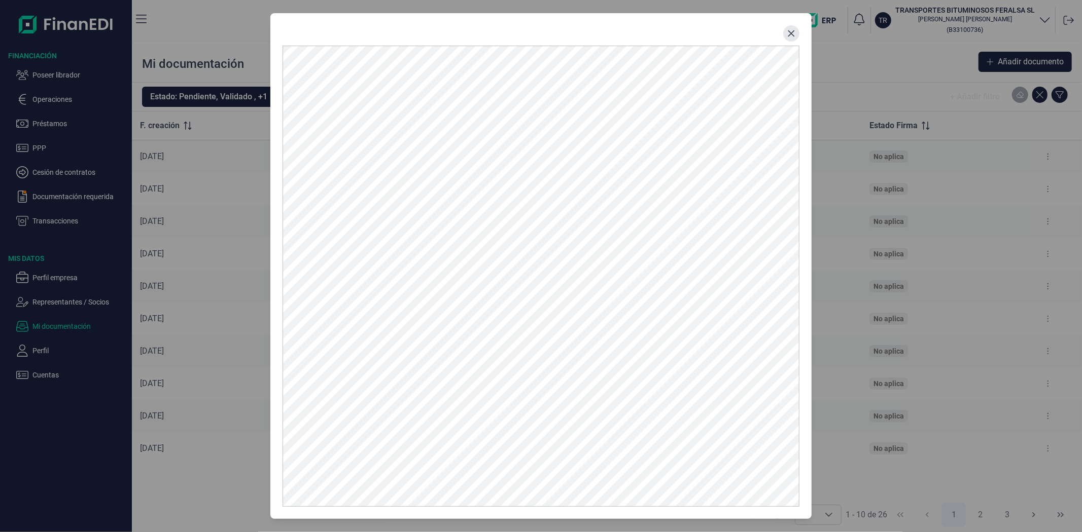
click at [797, 34] on button "Close" at bounding box center [791, 33] width 16 height 16
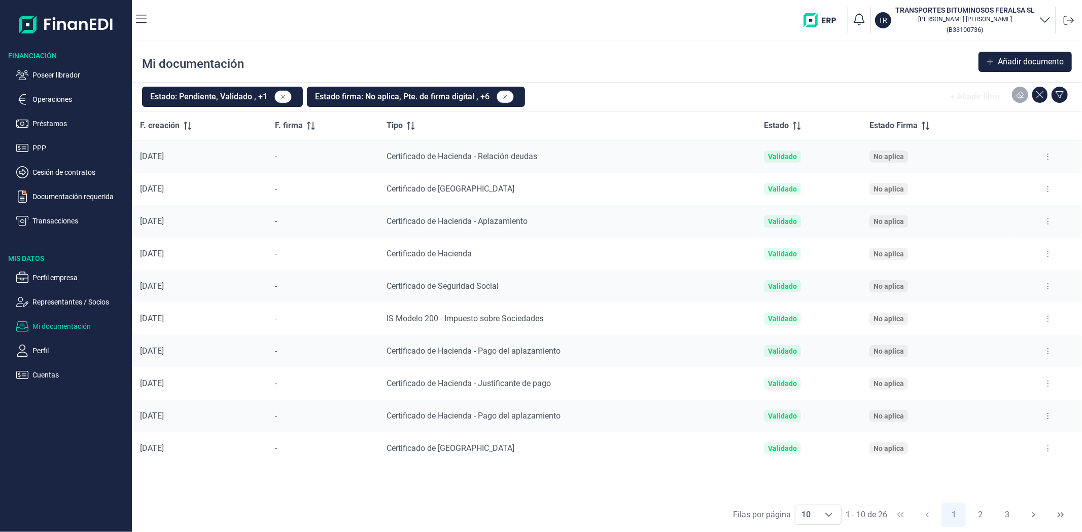
click at [1047, 448] on icon at bounding box center [1048, 449] width 2 height 8
click at [978, 475] on span "Ver documento" at bounding box center [985, 474] width 48 height 10
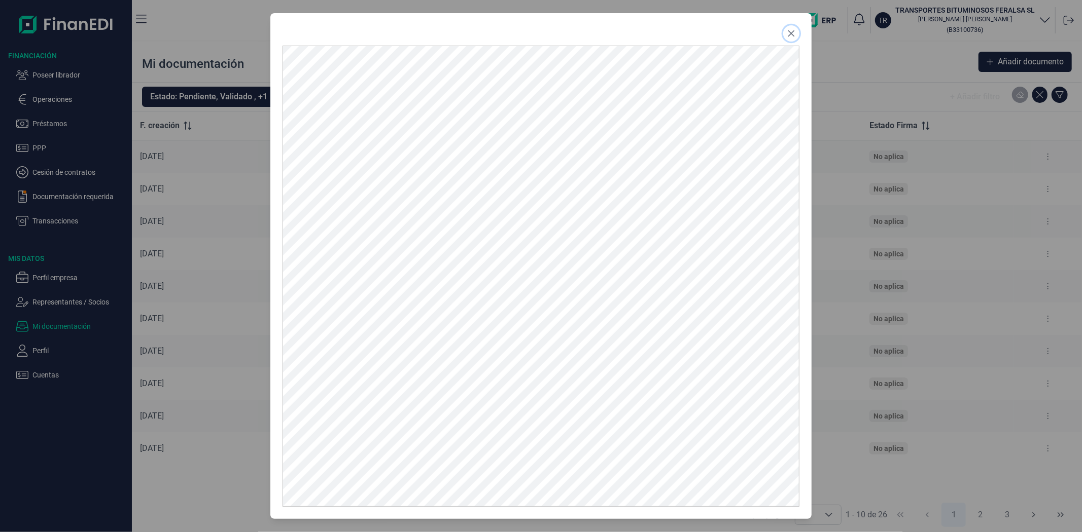
drag, startPoint x: 790, startPoint y: 29, endPoint x: 795, endPoint y: 45, distance: 15.9
click at [790, 29] on icon "Close" at bounding box center [791, 33] width 8 height 8
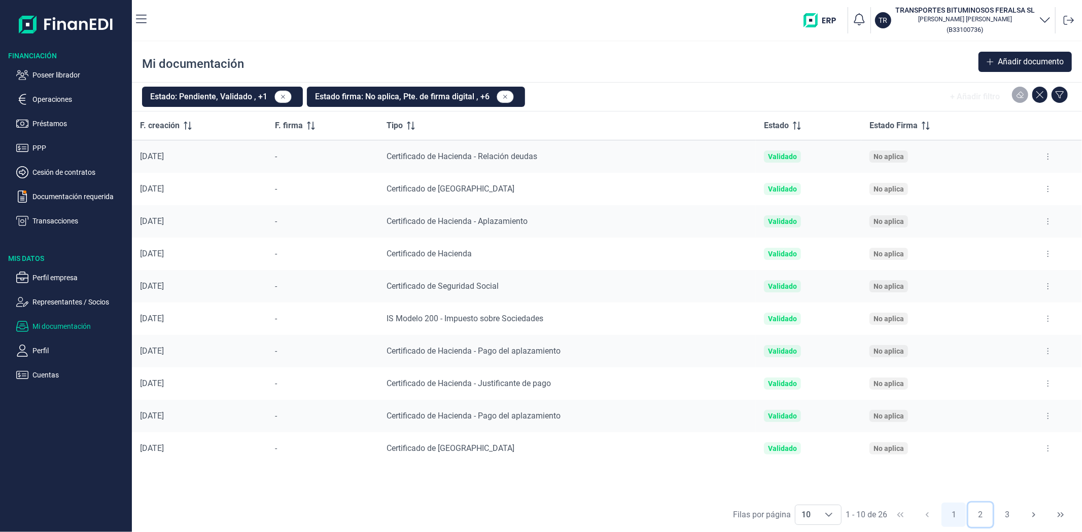
click at [981, 515] on button "2" at bounding box center [980, 515] width 24 height 24
drag, startPoint x: 838, startPoint y: 507, endPoint x: 861, endPoint y: 512, distance: 23.4
drag, startPoint x: 861, startPoint y: 512, endPoint x: 1004, endPoint y: 517, distance: 143.6
click at [1010, 521] on button "3" at bounding box center [1007, 515] width 24 height 24
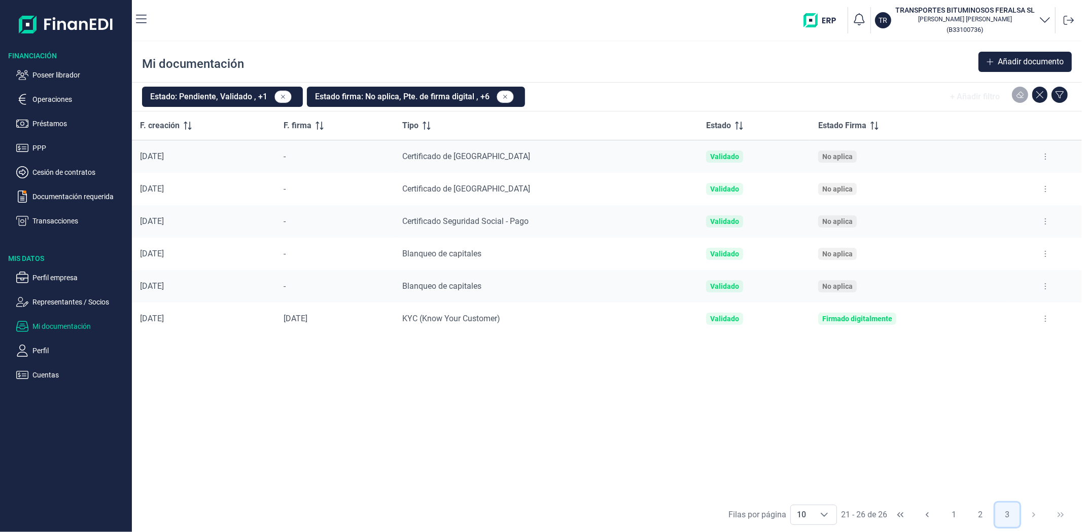
click at [1009, 516] on button "3" at bounding box center [1007, 515] width 24 height 24
click at [982, 516] on button "2" at bounding box center [980, 515] width 24 height 24
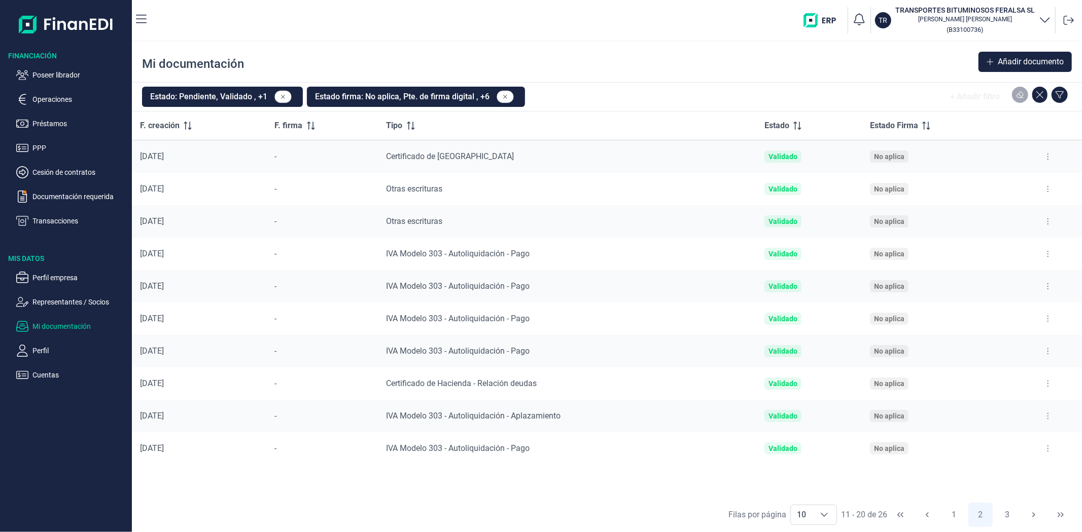
click at [1049, 384] on button at bounding box center [1048, 384] width 18 height 16
click at [1033, 427] on span "Reenviar estado documento" at bounding box center [1004, 427] width 88 height 10
click at [951, 516] on button "1" at bounding box center [953, 515] width 24 height 24
click at [1049, 157] on button at bounding box center [1048, 157] width 18 height 16
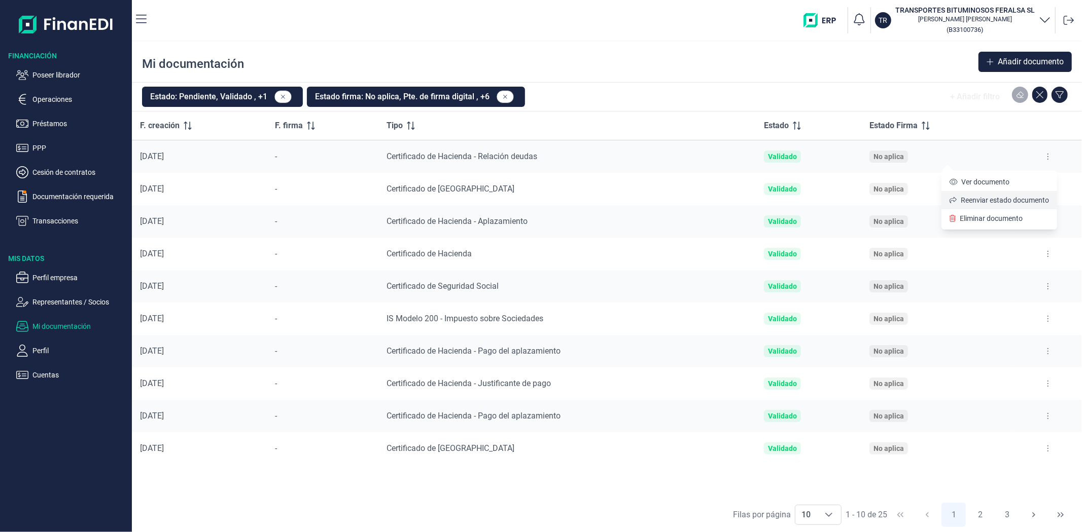
click at [984, 195] on span "Reenviar estado documento" at bounding box center [1004, 200] width 88 height 10
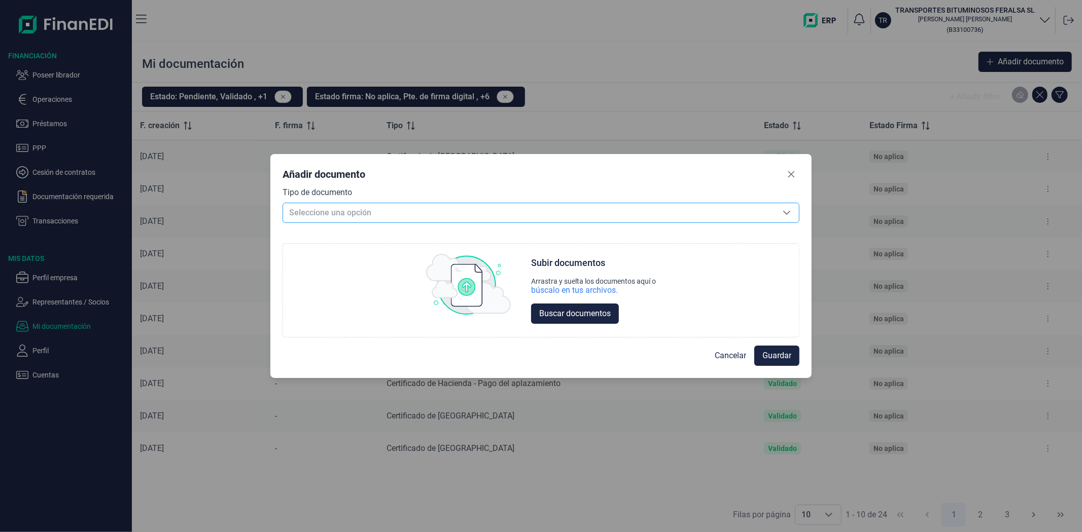
click at [557, 213] on span "Seleccione una opción" at bounding box center [528, 212] width 491 height 19
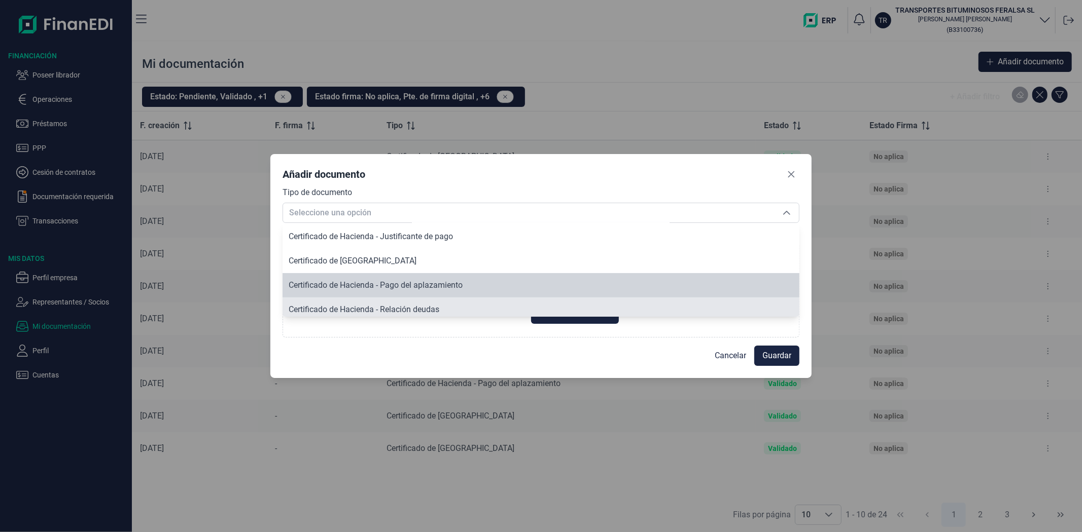
scroll to position [174, 0]
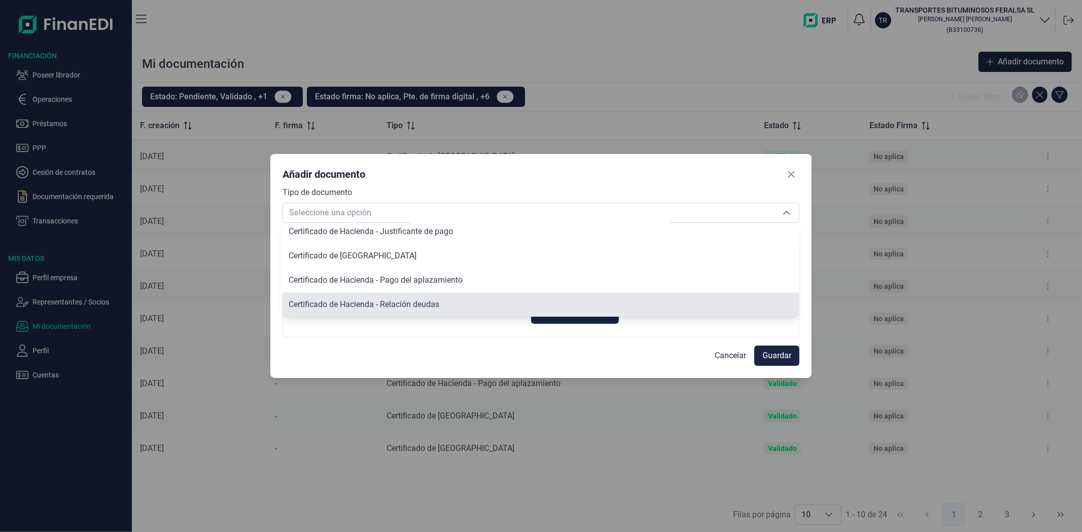
click at [418, 306] on span "Certificado de Hacienda - Relación deudas" at bounding box center [364, 305] width 151 height 10
type input "Certificado de Hacienda - Relación deudas"
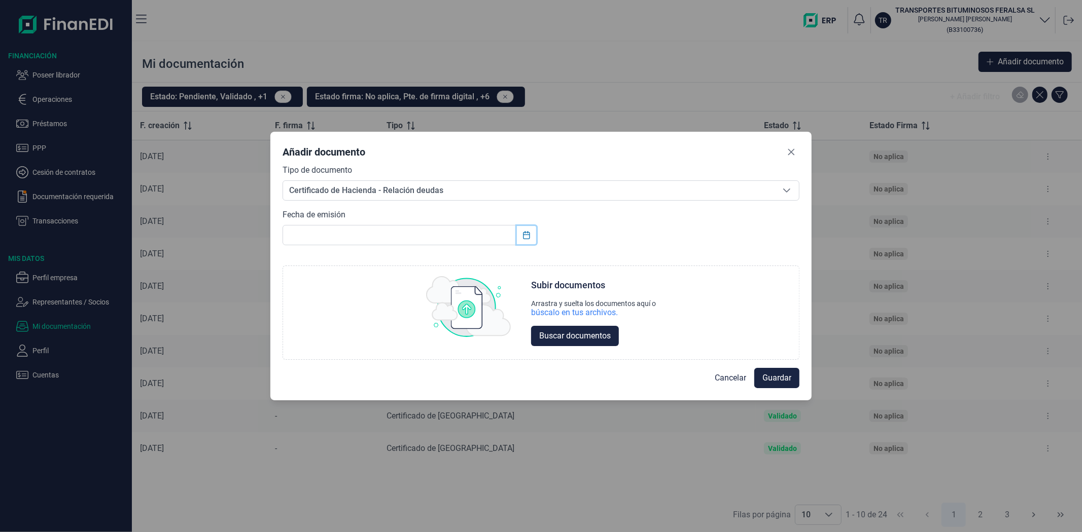
click at [517, 235] on button "Choose Date" at bounding box center [526, 235] width 19 height 18
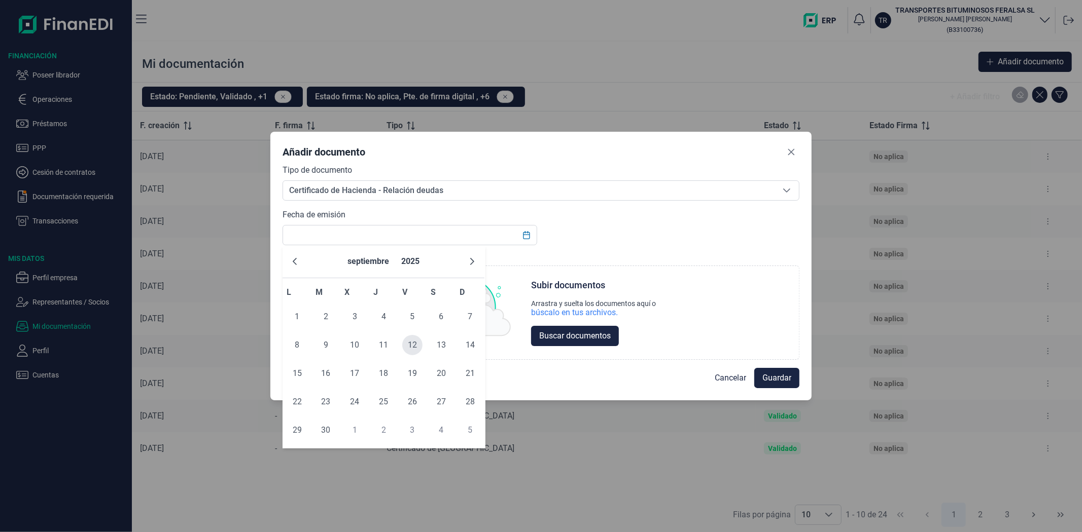
click at [409, 341] on span "12" at bounding box center [412, 345] width 20 height 20
type input "[DATE]"
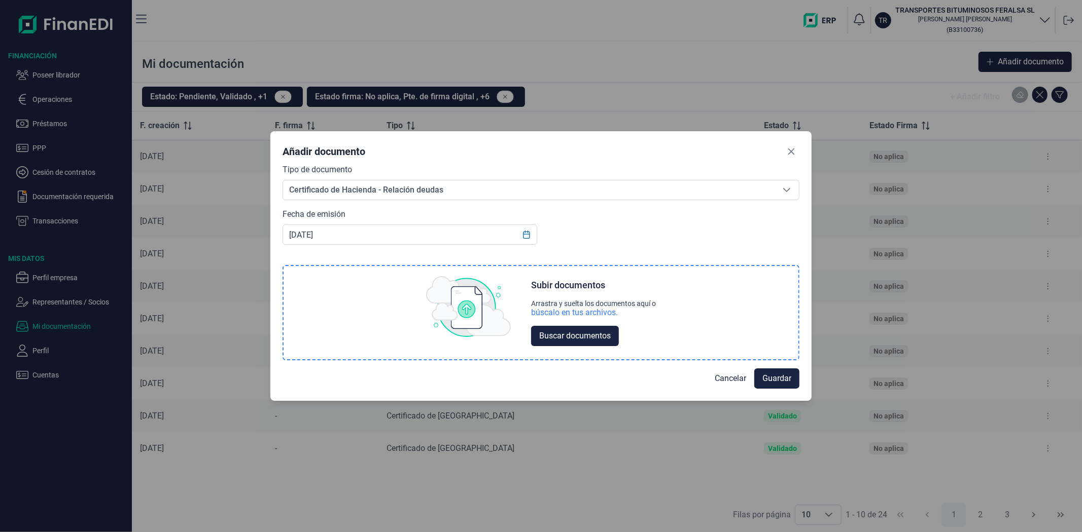
click at [555, 309] on div "búscalo en tus archivos." at bounding box center [574, 313] width 87 height 10
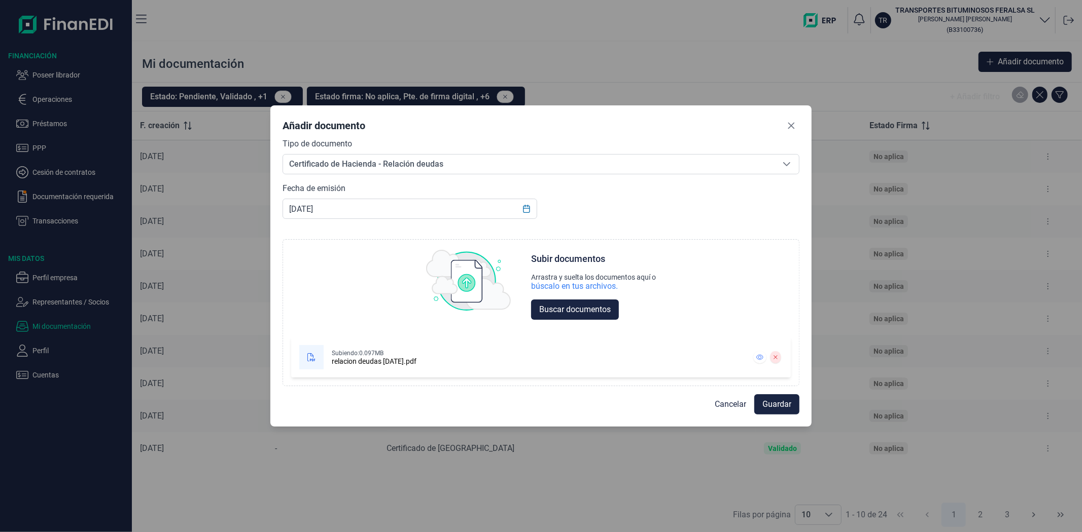
scroll to position [0, 0]
click at [790, 404] on span "Guardar" at bounding box center [776, 405] width 29 height 12
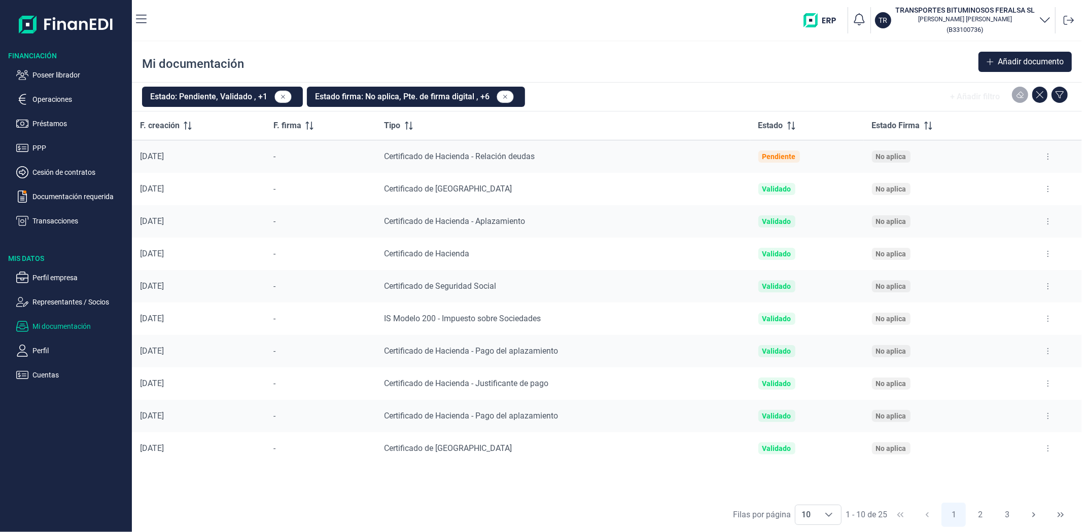
click at [714, 69] on div "Mi documentación Añadir documento" at bounding box center [607, 62] width 950 height 41
click at [1052, 220] on button at bounding box center [1048, 221] width 18 height 16
click at [975, 246] on span "Ver documento" at bounding box center [985, 247] width 48 height 10
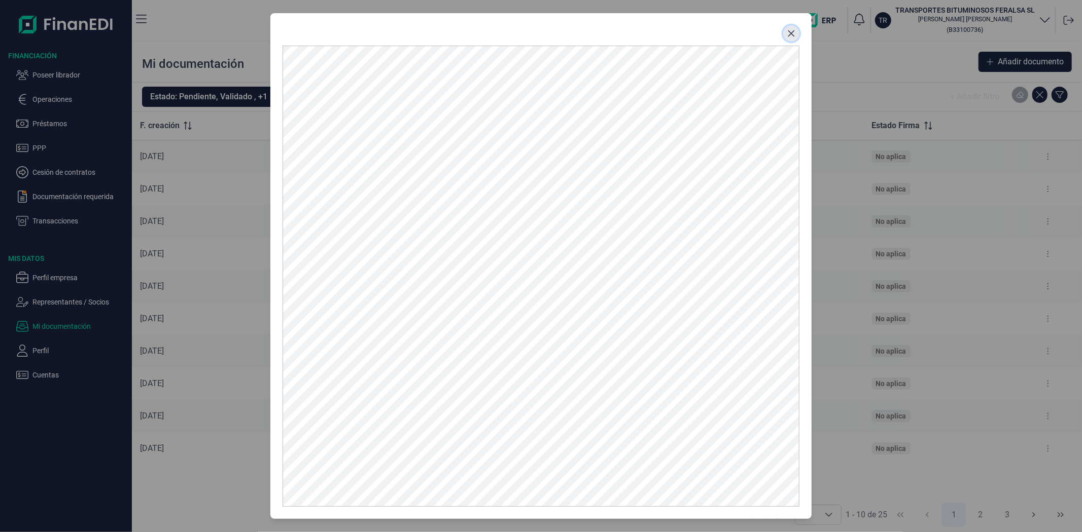
click at [790, 29] on icon "Close" at bounding box center [791, 33] width 8 height 8
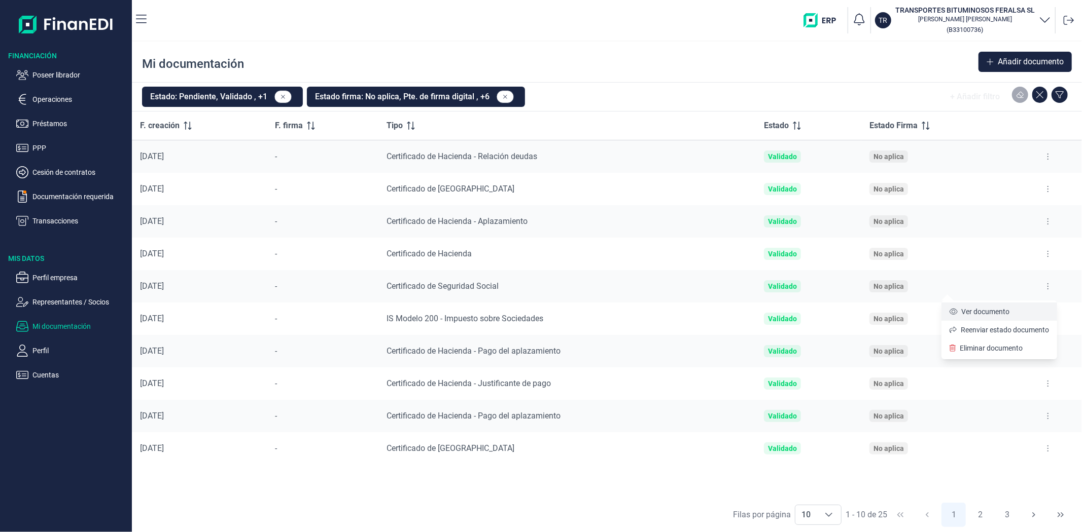
click at [987, 314] on span "Ver documento" at bounding box center [985, 312] width 48 height 10
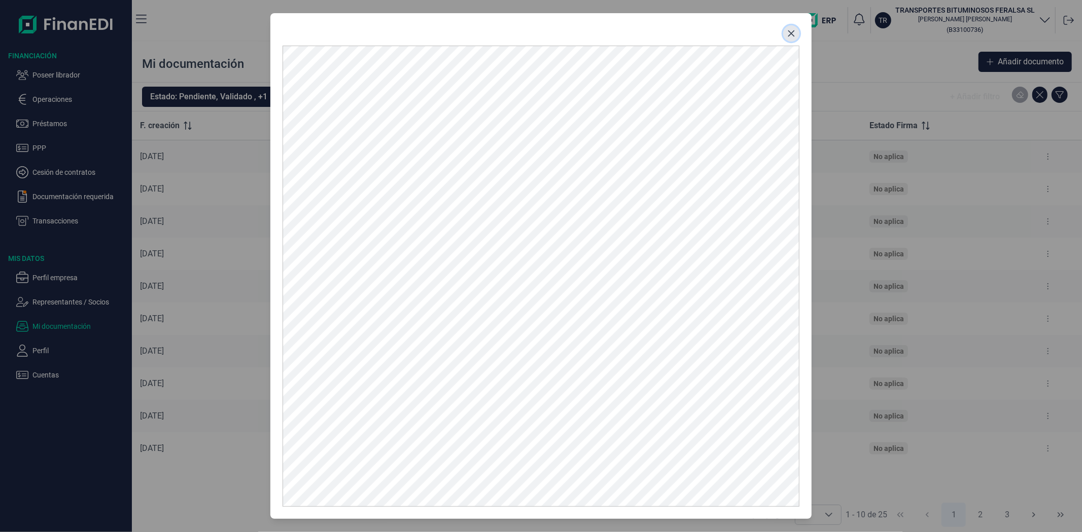
click at [793, 32] on icon "Close" at bounding box center [791, 33] width 7 height 7
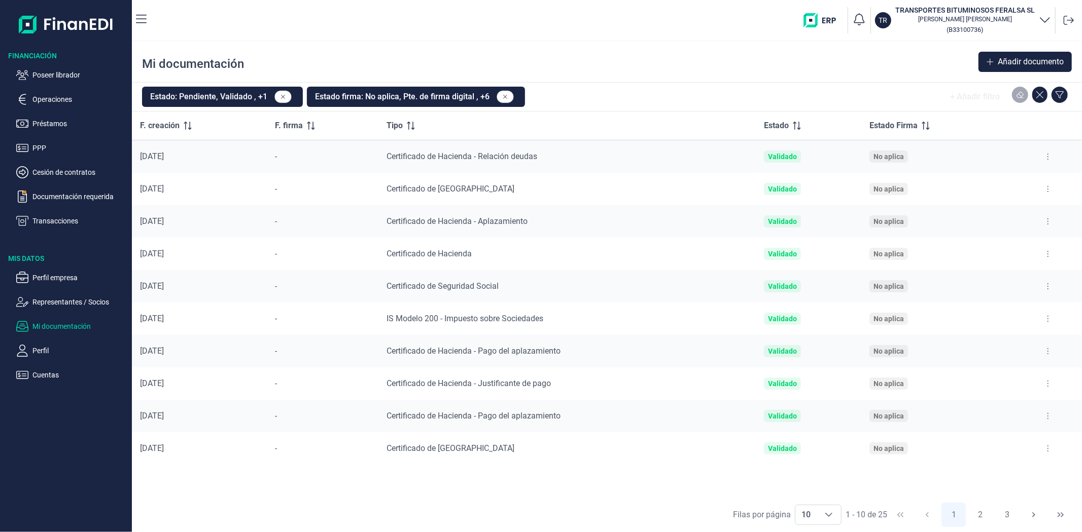
click at [787, 77] on div "Mi documentación Añadir documento" at bounding box center [607, 62] width 950 height 41
click at [621, 42] on div "Mi documentación Añadir documento" at bounding box center [607, 62] width 950 height 41
click at [617, 68] on div "Mi documentación Añadir documento" at bounding box center [607, 62] width 950 height 41
